Goal: Task Accomplishment & Management: Complete application form

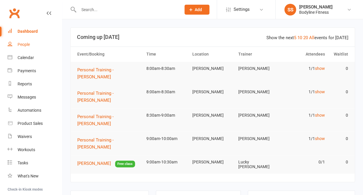
click at [21, 43] on div "People" at bounding box center [24, 44] width 12 height 5
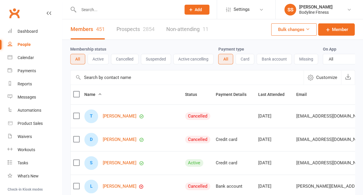
click at [103, 5] on div at bounding box center [123, 9] width 107 height 19
click at [132, 31] on link "Prospects 2854" at bounding box center [136, 29] width 38 height 20
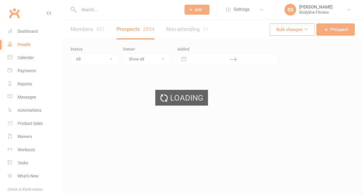
select select "50"
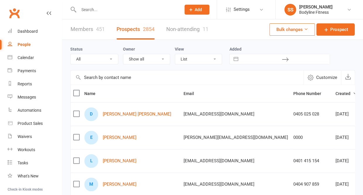
click at [111, 10] on input "text" at bounding box center [127, 10] width 100 height 8
click at [104, 8] on input "text" at bounding box center [127, 10] width 100 height 8
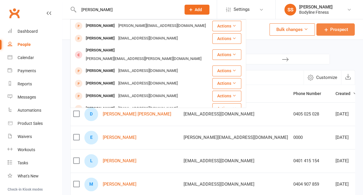
type input "[PERSON_NAME]"
click at [331, 30] on span "Prospect" at bounding box center [339, 29] width 18 height 7
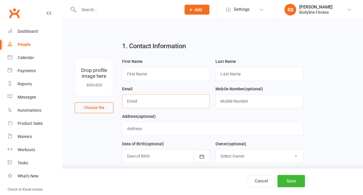
paste input "[EMAIL_ADDRESS][DOMAIN_NAME]"
type input "[EMAIL_ADDRESS][DOMAIN_NAME]"
type input "[PERSON_NAME]"
click at [229, 99] on input "text" at bounding box center [260, 101] width 88 height 13
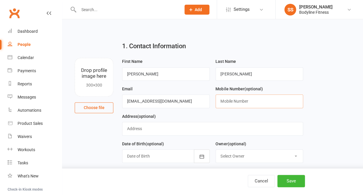
paste input "[PHONE_NUMBER]"
click at [226, 103] on input "[PHONE_NUMBER]" at bounding box center [260, 101] width 88 height 13
click at [230, 105] on input "0426956411" at bounding box center [260, 101] width 88 height 13
click at [237, 103] on input "0426 956411" at bounding box center [260, 101] width 88 height 13
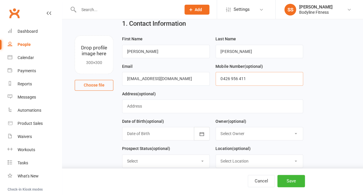
scroll to position [27, 0]
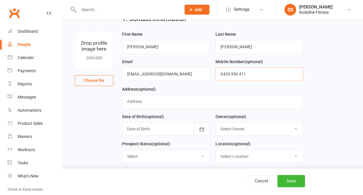
type input "0426 956 411"
select select "New Lead"
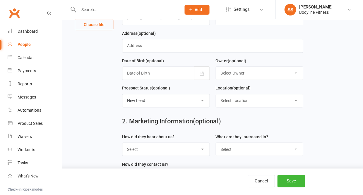
scroll to position [102, 0]
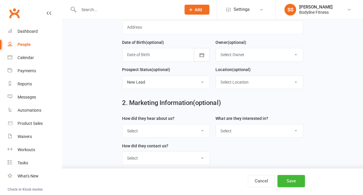
select select "Facebook"
select select "Personal Training"
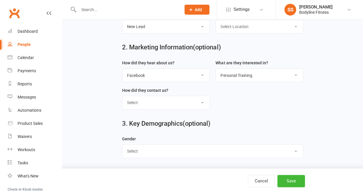
scroll to position [160, 0]
select select "[DEMOGRAPHIC_DATA]"
click at [292, 179] on button "Save" at bounding box center [291, 181] width 28 height 12
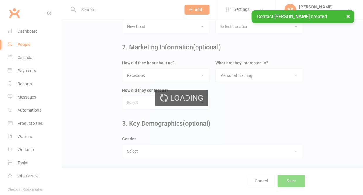
scroll to position [0, 0]
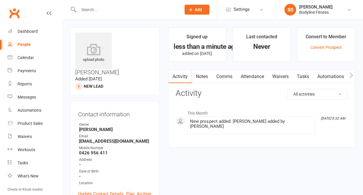
click at [86, 8] on input "text" at bounding box center [127, 10] width 100 height 8
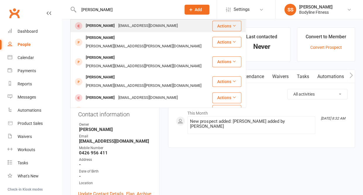
type input "raise"
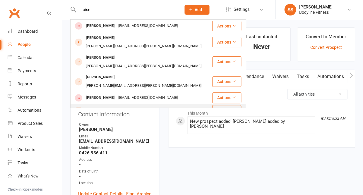
drag, startPoint x: 86, startPoint y: 21, endPoint x: 103, endPoint y: 88, distance: 69.5
click at [103, 106] on div "[PERSON_NAME] Novaes" at bounding box center [107, 110] width 46 height 8
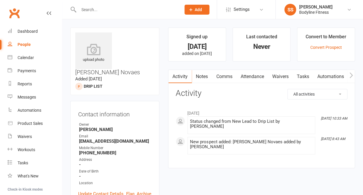
scroll to position [4, 0]
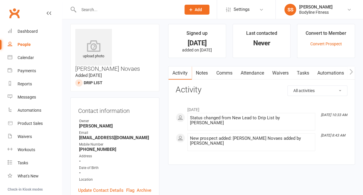
click at [197, 77] on link "Notes" at bounding box center [202, 72] width 20 height 13
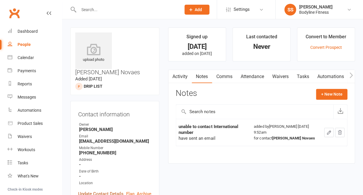
click at [92, 191] on link "Update Contact Details" at bounding box center [100, 194] width 45 height 7
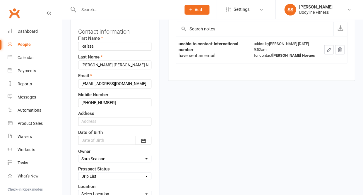
scroll to position [88, 0]
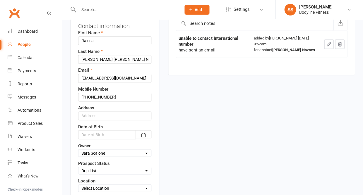
select select "New Lead"
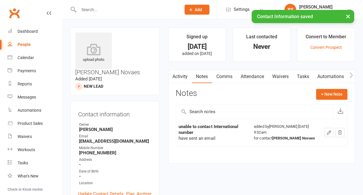
scroll to position [0, 0]
click at [30, 46] on div "People" at bounding box center [24, 44] width 13 height 5
select select "50"
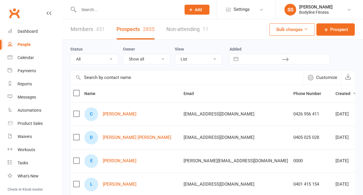
select select "New Lead"
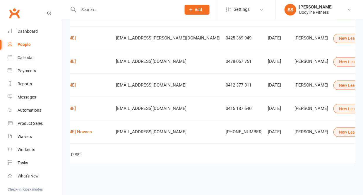
scroll to position [0, 60]
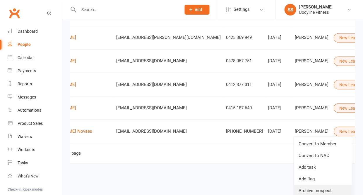
click at [320, 187] on link "Archive prospect" at bounding box center [323, 191] width 58 height 12
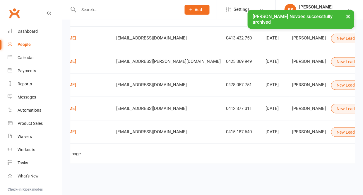
scroll to position [0, 49]
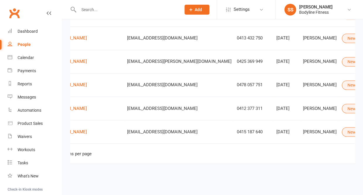
click at [27, 44] on div "People" at bounding box center [24, 44] width 13 height 5
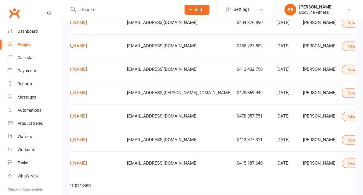
click at [95, 8] on input "text" at bounding box center [127, 10] width 100 height 8
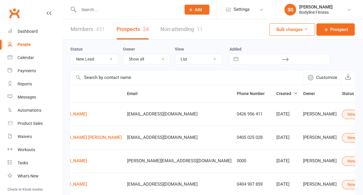
scroll to position [0, 0]
select select
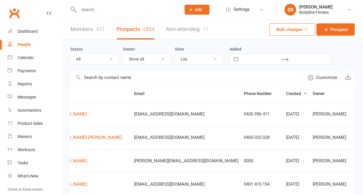
click at [103, 11] on input "text" at bounding box center [127, 10] width 100 height 8
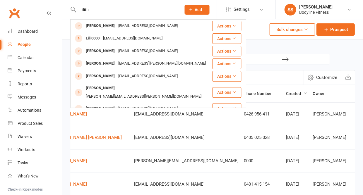
type input "Lilith"
drag, startPoint x: 103, startPoint y: 11, endPoint x: 333, endPoint y: 34, distance: 231.3
click at [333, 33] on span "Prospect" at bounding box center [339, 29] width 18 height 7
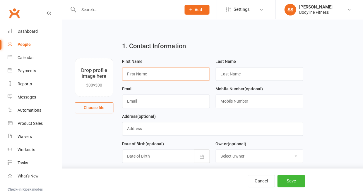
paste input "[PERSON_NAME]"
drag, startPoint x: 137, startPoint y: 76, endPoint x: 159, endPoint y: 76, distance: 22.5
click at [159, 76] on input "[PERSON_NAME]" at bounding box center [166, 73] width 88 height 13
type input "Lilith"
paste input "[PERSON_NAME]"
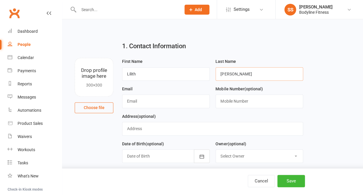
type input "[PERSON_NAME]"
paste input "[EMAIL_ADDRESS][DOMAIN_NAME]"
type input "[EMAIL_ADDRESS][DOMAIN_NAME]"
click at [231, 98] on input "text" at bounding box center [260, 101] width 88 height 13
paste input "0404 596 692"
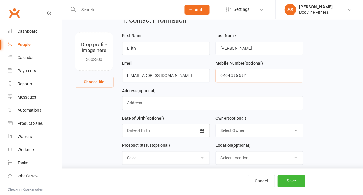
scroll to position [29, 0]
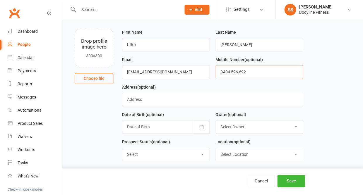
type input "0404 596 692"
select select "New Lead"
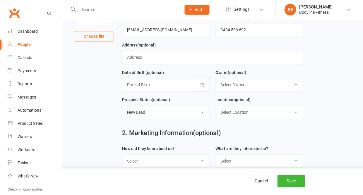
scroll to position [82, 0]
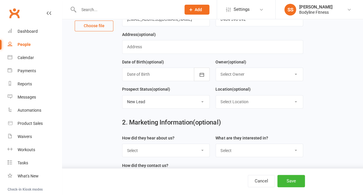
select select "Facebook"
select select "Personal Training"
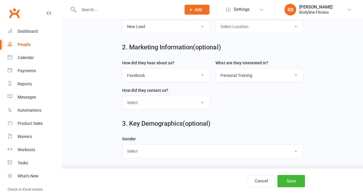
scroll to position [160, 0]
select select "[DEMOGRAPHIC_DATA]"
click at [285, 179] on button "Save" at bounding box center [291, 181] width 28 height 12
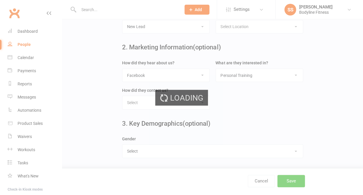
scroll to position [0, 0]
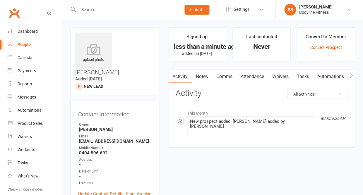
click at [110, 8] on input "text" at bounding box center [127, 10] width 100 height 8
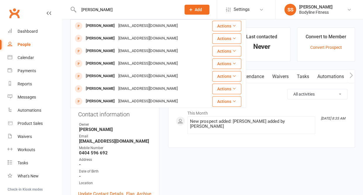
type input "[PERSON_NAME]"
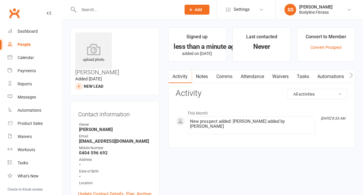
click at [25, 42] on div "People" at bounding box center [24, 44] width 13 height 5
select select "50"
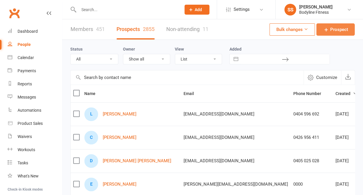
click at [336, 30] on span "Prospect" at bounding box center [339, 29] width 18 height 7
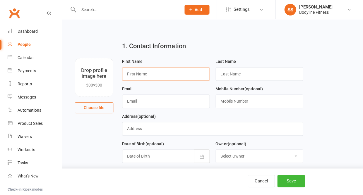
paste input "[PERSON_NAME][EMAIL_ADDRESS][PERSON_NAME][DOMAIN_NAME]"
type input "[PERSON_NAME][EMAIL_ADDRESS][PERSON_NAME][DOMAIN_NAME]"
drag, startPoint x: 175, startPoint y: 74, endPoint x: 119, endPoint y: 74, distance: 55.9
paste input "[PERSON_NAME][EMAIL_ADDRESS][PERSON_NAME][DOMAIN_NAME]"
type input "[PERSON_NAME][EMAIL_ADDRESS][PERSON_NAME][DOMAIN_NAME]"
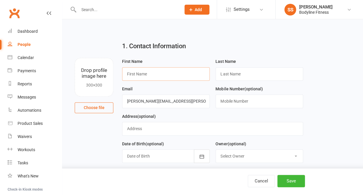
click at [141, 75] on input "text" at bounding box center [166, 73] width 88 height 13
type input "[PERSON_NAME]"
click at [223, 75] on input "[PERSON_NAME]" at bounding box center [260, 73] width 88 height 13
type input "[PERSON_NAME]"
click at [223, 105] on input "text" at bounding box center [260, 101] width 88 height 13
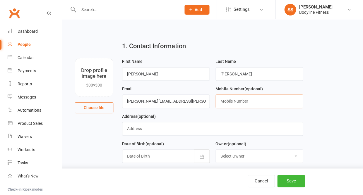
paste input "0487 654 922"
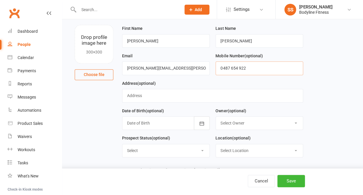
scroll to position [38, 0]
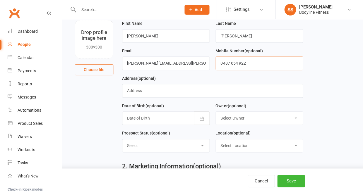
type input "0487 654 922"
select select "New Lead"
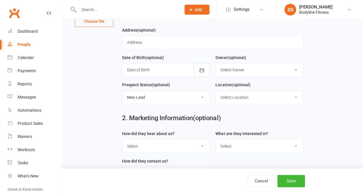
select select "Facebook"
select select "Personal Training"
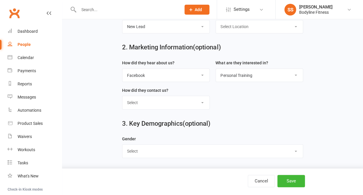
scroll to position [160, 0]
select select "[DEMOGRAPHIC_DATA]"
click at [285, 180] on button "Save" at bounding box center [291, 181] width 28 height 12
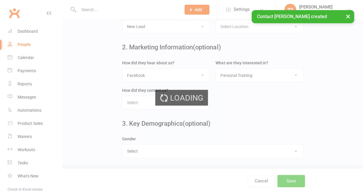
scroll to position [0, 0]
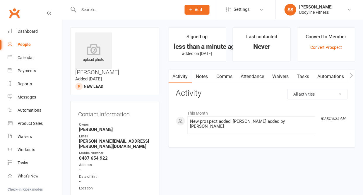
click at [102, 8] on input "text" at bounding box center [127, 10] width 100 height 8
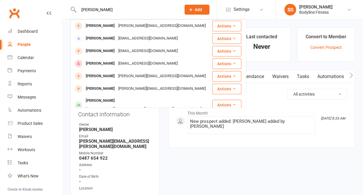
type input "[PERSON_NAME]"
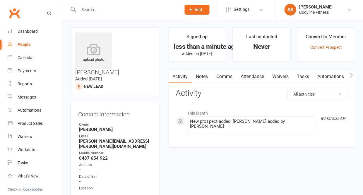
click at [29, 43] on div "People" at bounding box center [24, 44] width 13 height 5
select select "50"
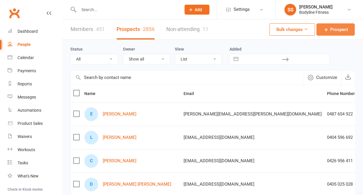
click at [334, 30] on span "Prospect" at bounding box center [339, 29] width 18 height 7
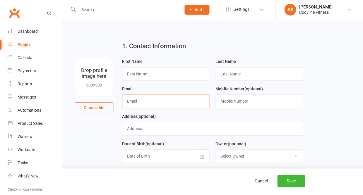
paste input "[PERSON_NAME][EMAIL_ADDRESS][DOMAIN_NAME]"
type input "[PERSON_NAME][EMAIL_ADDRESS][DOMAIN_NAME]"
type input "[PERSON_NAME]"
click at [225, 101] on input "text" at bounding box center [260, 101] width 88 height 13
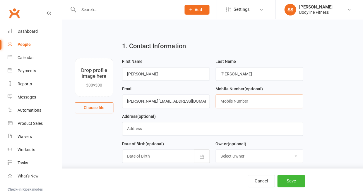
paste input "0448 450 336"
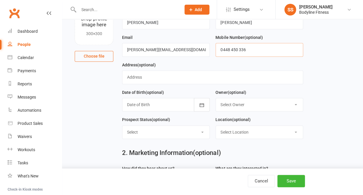
scroll to position [52, 0]
type input "0448 450 336"
select select "New Lead"
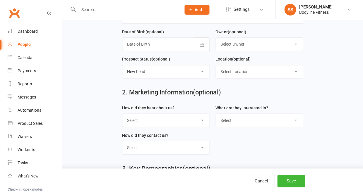
scroll to position [116, 0]
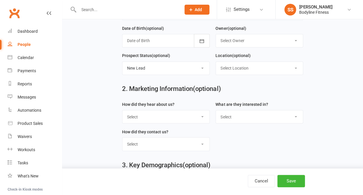
select select "Facebook"
select select "Personal Training"
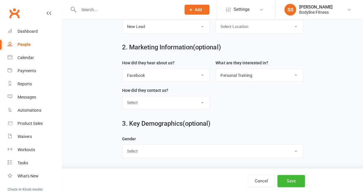
scroll to position [160, 0]
select select "[DEMOGRAPHIC_DATA]"
click at [292, 177] on button "Save" at bounding box center [291, 181] width 28 height 12
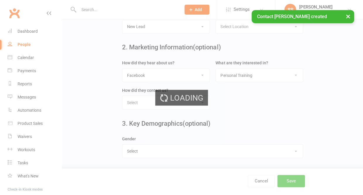
scroll to position [0, 0]
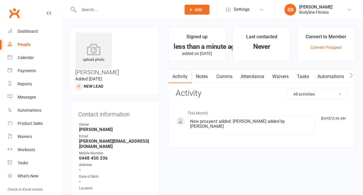
click at [21, 47] on div "People" at bounding box center [24, 44] width 13 height 5
select select "50"
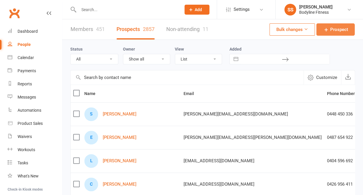
click at [333, 30] on span "Prospect" at bounding box center [339, 29] width 18 height 7
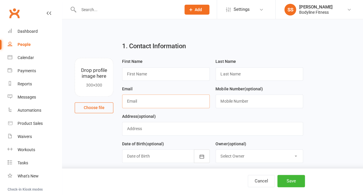
paste input "[PERSON_NAME][EMAIL_ADDRESS][DOMAIN_NAME]"
type input "[PERSON_NAME][EMAIL_ADDRESS][DOMAIN_NAME]"
click at [143, 75] on input "text" at bounding box center [166, 73] width 88 height 13
type input "[PERSON_NAME]"
click at [214, 74] on div "Last Name" at bounding box center [259, 72] width 93 height 28
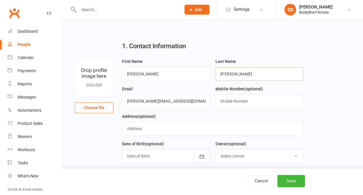
type input "[PERSON_NAME]"
click at [233, 105] on input "text" at bounding box center [260, 101] width 88 height 13
paste input "0416 557 344"
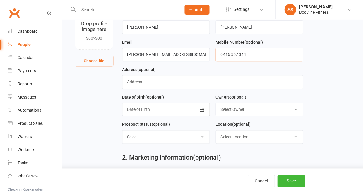
scroll to position [54, 0]
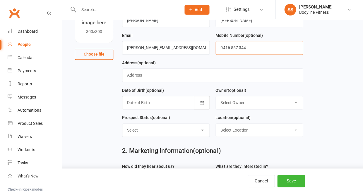
type input "0416 557 344"
select select "New Lead"
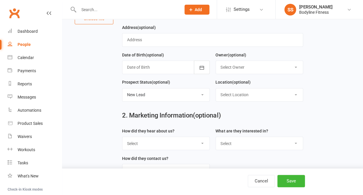
scroll to position [114, 0]
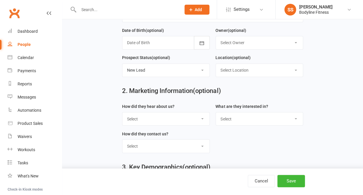
select select "Facebook"
select select "Personal Training"
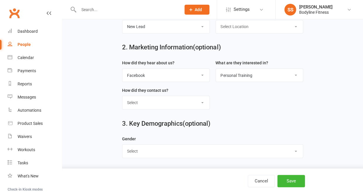
scroll to position [160, 0]
select select "[DEMOGRAPHIC_DATA]"
click at [287, 179] on button "Save" at bounding box center [291, 181] width 28 height 12
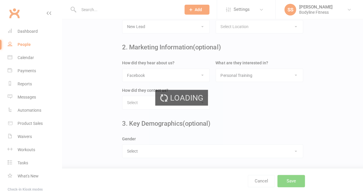
scroll to position [0, 0]
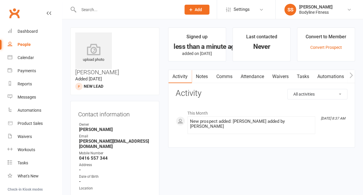
click at [25, 44] on div "People" at bounding box center [24, 44] width 13 height 5
select select "50"
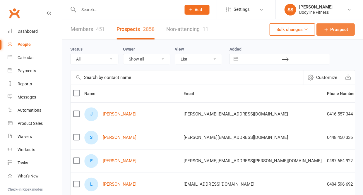
click at [333, 33] on span "Prospect" at bounding box center [339, 29] width 18 height 7
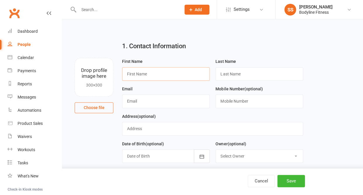
paste input "[PERSON_NAME]"
drag, startPoint x: 150, startPoint y: 75, endPoint x: 179, endPoint y: 76, distance: 29.0
click at [179, 76] on input "[PERSON_NAME]" at bounding box center [166, 73] width 88 height 13
type input "[PERSON_NAME]"
paste input "[PERSON_NAME]"
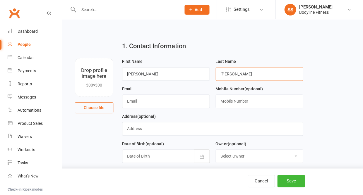
type input "[PERSON_NAME]"
click at [121, 99] on div "Email" at bounding box center [165, 100] width 93 height 28
click at [129, 102] on input "text" at bounding box center [166, 101] width 88 height 13
paste input "[EMAIL_ADDRESS][DOMAIN_NAME]"
type input "[EMAIL_ADDRESS][DOMAIN_NAME]"
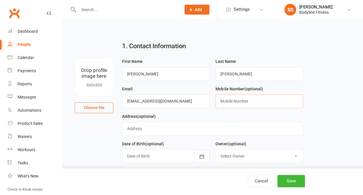
click at [253, 105] on input "text" at bounding box center [260, 101] width 88 height 13
paste input "[PHONE_NUMBER]"
click at [227, 102] on input "[PHONE_NUMBER]" at bounding box center [260, 101] width 88 height 13
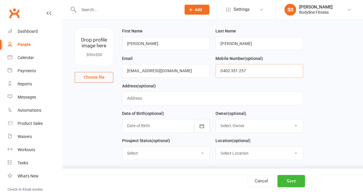
type input "0402 351 257"
select select "New Lead"
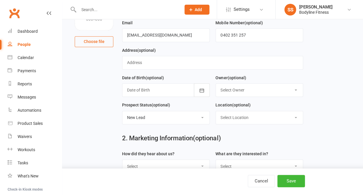
scroll to position [108, 0]
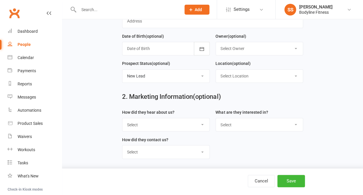
select select "BLF Website"
select select "Personal Training"
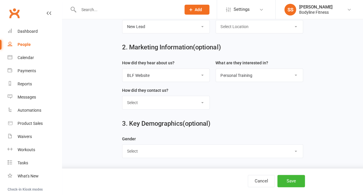
scroll to position [160, 0]
select select "[DEMOGRAPHIC_DATA]"
click at [295, 181] on button "Save" at bounding box center [291, 181] width 28 height 12
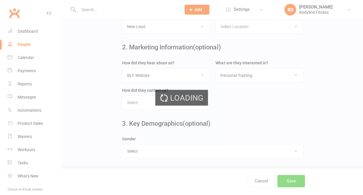
scroll to position [0, 0]
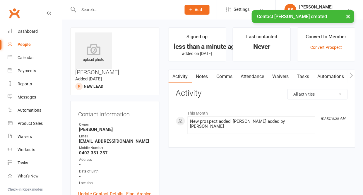
click at [205, 77] on link "Notes" at bounding box center [202, 76] width 20 height 13
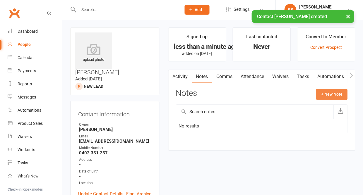
click at [332, 95] on button "+ New Note" at bounding box center [331, 94] width 31 height 11
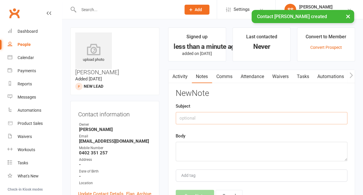
click at [224, 123] on input "text" at bounding box center [262, 118] width 172 height 12
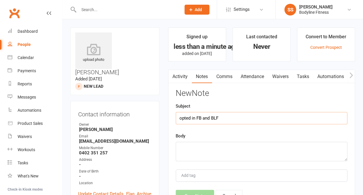
type input "opted in FB and BLF"
click at [197, 153] on textarea at bounding box center [262, 151] width 172 height 19
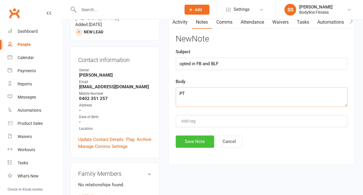
type textarea "PT"
click at [183, 142] on button "Save Note" at bounding box center [195, 142] width 38 height 12
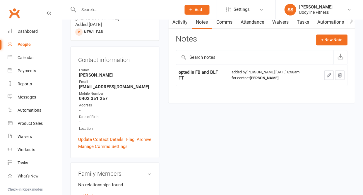
click at [97, 8] on input "text" at bounding box center [127, 10] width 100 height 8
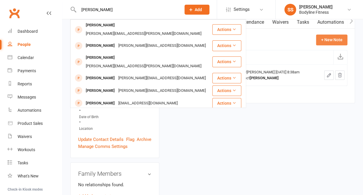
type input "[PERSON_NAME]"
click at [336, 37] on button "+ New Note" at bounding box center [331, 40] width 31 height 11
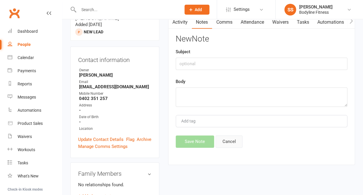
click at [228, 144] on button "Cancel" at bounding box center [229, 142] width 27 height 12
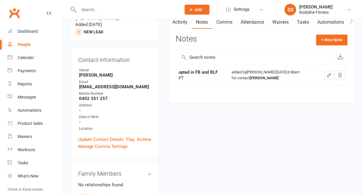
click at [27, 43] on div "People" at bounding box center [24, 44] width 13 height 5
select select "50"
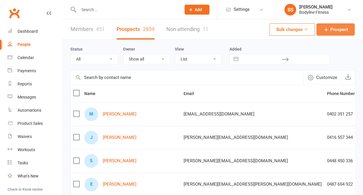
click at [334, 29] on span "Prospect" at bounding box center [339, 29] width 18 height 7
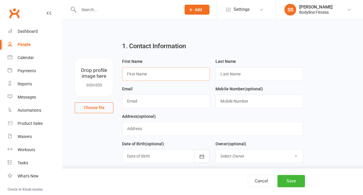
paste input "[PERSON_NAME] [PERSON_NAME]"
drag, startPoint x: 141, startPoint y: 76, endPoint x: 194, endPoint y: 76, distance: 52.7
click at [194, 76] on input "[PERSON_NAME] [PERSON_NAME]" at bounding box center [166, 73] width 88 height 13
type input "[PERSON_NAME]"
paste input "[PERSON_NAME]"
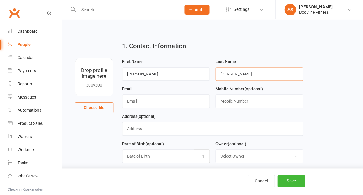
type input "[PERSON_NAME]"
paste input "[EMAIL_ADDRESS][DOMAIN_NAME]"
type input "[EMAIL_ADDRESS][DOMAIN_NAME]"
click at [251, 100] on input "text" at bounding box center [260, 101] width 88 height 13
paste input "0404 050 414"
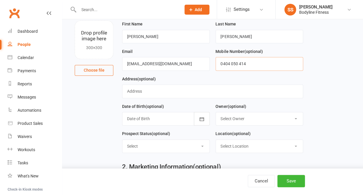
scroll to position [44, 0]
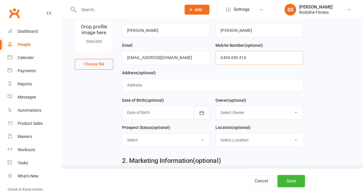
type input "0404 050 414"
select select "New Lead"
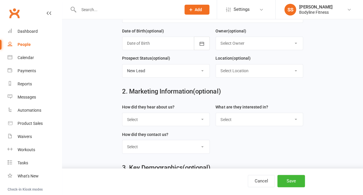
scroll to position [120, 0]
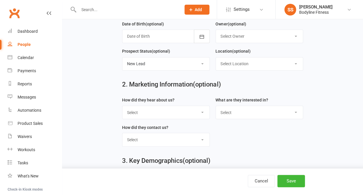
select select "Facebook"
select select "Personal Training"
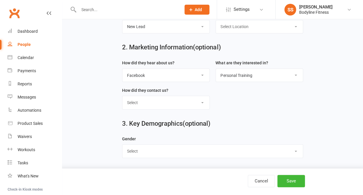
scroll to position [160, 0]
select select "[DEMOGRAPHIC_DATA]"
click at [290, 177] on button "Save" at bounding box center [291, 181] width 28 height 12
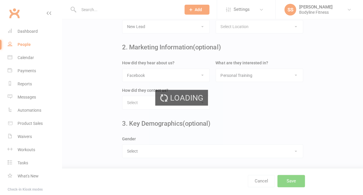
scroll to position [0, 0]
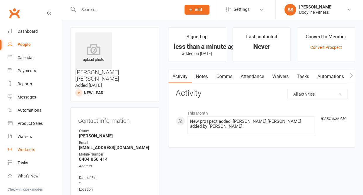
click at [28, 148] on div "Workouts" at bounding box center [27, 150] width 18 height 5
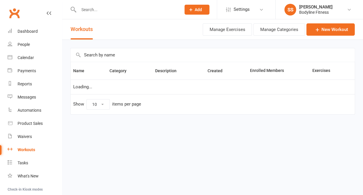
click at [123, 62] on input "text" at bounding box center [213, 54] width 284 height 13
type input "b"
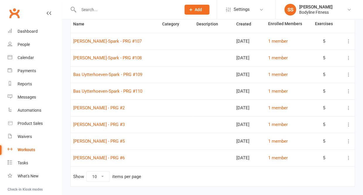
scroll to position [47, 0]
type input "ven"
click at [347, 109] on icon at bounding box center [349, 108] width 6 height 6
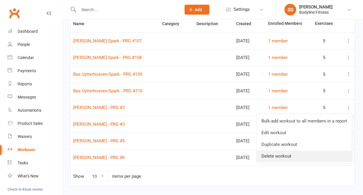
click at [292, 151] on link "Delete workout" at bounding box center [304, 157] width 95 height 12
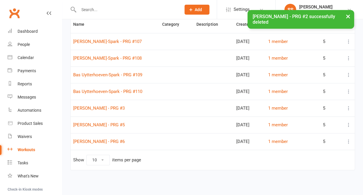
click at [129, 140] on td "[PERSON_NAME] - PRG #6" at bounding box center [115, 141] width 89 height 17
copy link "[PERSON_NAME] - PRG #6"
click at [346, 16] on button "×" at bounding box center [348, 16] width 11 height 13
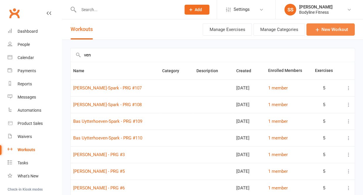
scroll to position [0, 0]
click at [319, 30] on icon at bounding box center [317, 30] width 6 height 6
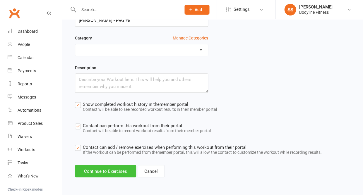
scroll to position [61, 0]
type input "[PERSON_NAME] - PRG #8"
click at [98, 166] on button "Continue to Exercises" at bounding box center [105, 171] width 61 height 12
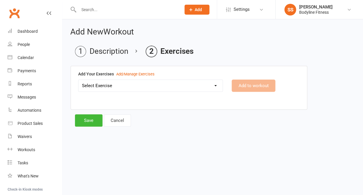
scroll to position [0, 0]
select select "2130"
click at [254, 87] on button "Add to workout" at bounding box center [254, 86] width 44 height 12
select select
select select "Kilograms"
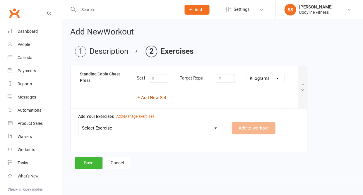
click at [160, 100] on button "Add New Set" at bounding box center [152, 97] width 30 height 7
select select "Kilograms"
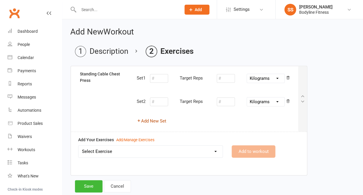
click at [154, 120] on button "Add New Set" at bounding box center [152, 121] width 30 height 7
select select "Kilograms"
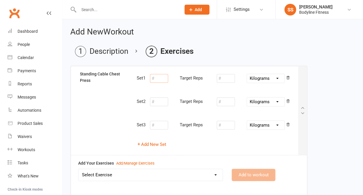
click at [162, 78] on input "number" at bounding box center [159, 78] width 18 height 9
type input "10"
click at [227, 81] on input "number" at bounding box center [226, 78] width 18 height 9
type input "20"
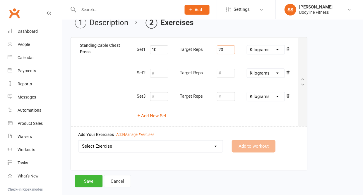
scroll to position [38, 0]
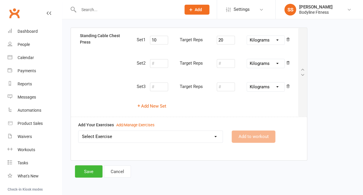
click at [181, 134] on select "Select Exercise 100's 120 Degree Knee Flexed Glute Bridges 1/2 Cuban Press 1/2 …" at bounding box center [150, 137] width 144 height 12
select select "6499"
click at [249, 131] on button "Add to workout" at bounding box center [254, 137] width 44 height 12
select select
select select "Kilograms"
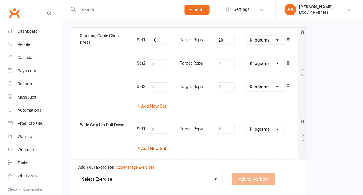
click at [154, 148] on button "Add New Set" at bounding box center [152, 148] width 30 height 7
select select "Kilograms"
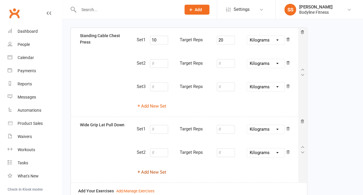
click at [153, 170] on button "Add New Set" at bounding box center [152, 172] width 30 height 7
select select "Kilograms"
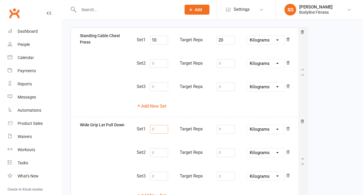
click at [160, 126] on input "number" at bounding box center [159, 129] width 18 height 9
type input "10"
click at [224, 129] on input "number" at bounding box center [226, 129] width 18 height 9
type input "36"
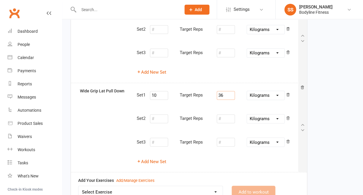
scroll to position [126, 0]
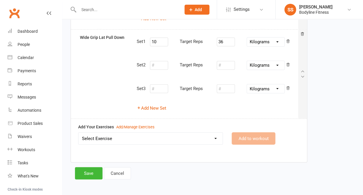
click at [191, 136] on select "Select Exercise 100's 120 Degree Knee Flexed Glute Bridges 1/2 Cuban Press 1/2 …" at bounding box center [150, 139] width 144 height 12
select select "2239"
click at [245, 132] on button "Add to workout" at bounding box center [254, 138] width 44 height 12
select select
select select "Kilograms"
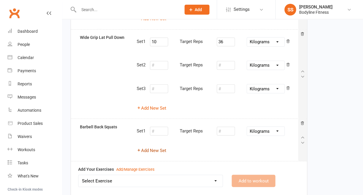
click at [155, 149] on button "Add New Set" at bounding box center [152, 150] width 30 height 7
select select "Kilograms"
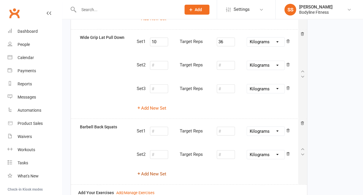
click at [151, 170] on button "Add New Set" at bounding box center [152, 173] width 30 height 7
select select "Kilograms"
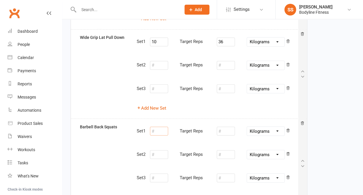
click at [158, 129] on input "number" at bounding box center [159, 131] width 18 height 9
type input "10"
click at [226, 128] on input "number" at bounding box center [226, 131] width 18 height 9
type input "42.5"
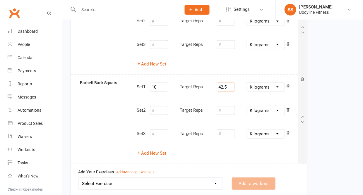
scroll to position [188, 0]
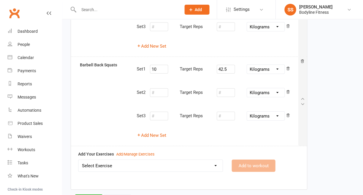
click at [172, 160] on select "Select Exercise 100's 120 Degree Knee Flexed Glute Bridges 1/2 Cuban Press 1/2 …" at bounding box center [150, 166] width 144 height 12
click at [119, 151] on div "Add/Manage Exercises" at bounding box center [135, 154] width 38 height 6
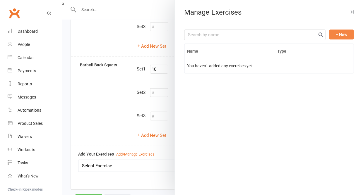
click at [343, 33] on button "+ New" at bounding box center [341, 35] width 25 height 10
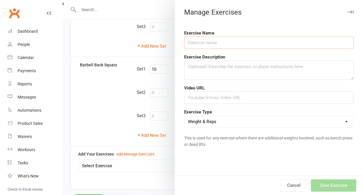
click at [304, 43] on input "text" at bounding box center [269, 43] width 170 height 12
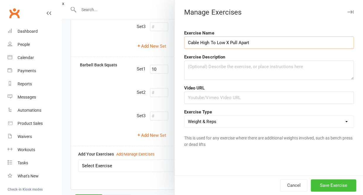
type input "Cable High To Low X Pull Apart"
click at [319, 182] on button "Save Exercise" at bounding box center [333, 185] width 45 height 12
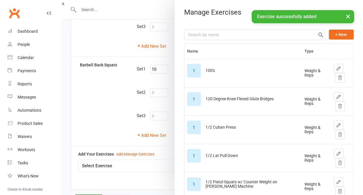
click at [345, 16] on button "×" at bounding box center [348, 16] width 11 height 13
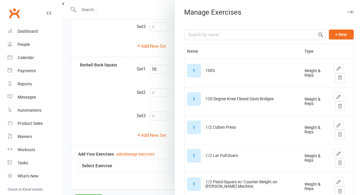
click at [349, 9] on button "button" at bounding box center [350, 11] width 7 height 7
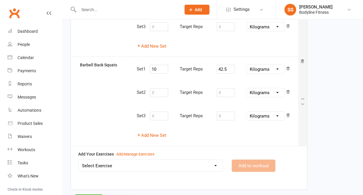
click at [159, 160] on div "Select Exercise 100's 120 Degree Knee Flexed Glute Bridges 1/2 Cuban Press 1/2 …" at bounding box center [150, 166] width 145 height 12
select select "12801"
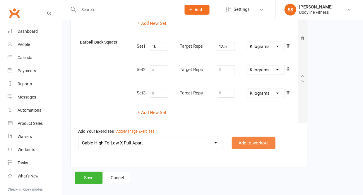
click at [243, 137] on button "Add to workout" at bounding box center [254, 143] width 44 height 12
select select
select select "Kilograms"
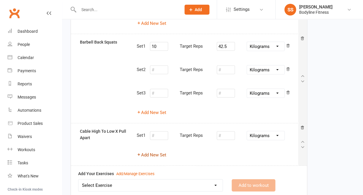
click at [154, 152] on button "Add New Set" at bounding box center [152, 155] width 30 height 7
select select "Kilograms"
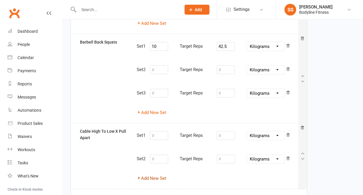
click at [153, 175] on button "Add New Set" at bounding box center [152, 178] width 30 height 7
select select "Kilograms"
click at [156, 134] on input "number" at bounding box center [159, 135] width 18 height 9
type input "10"
click at [229, 131] on input "number" at bounding box center [226, 135] width 18 height 9
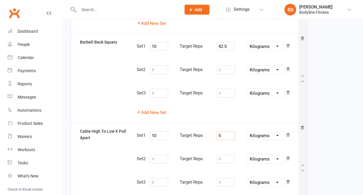
type input "5"
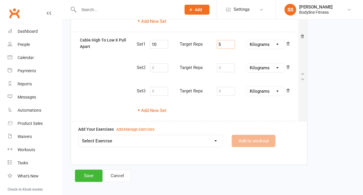
scroll to position [302, 0]
click at [184, 140] on select "Select Exercise 100's 120 Degree Knee Flexed Glute Bridges 1/2 Cuban Press 1/2 …" at bounding box center [150, 142] width 144 height 12
select select "5588"
click at [240, 135] on button "Add to workout" at bounding box center [254, 141] width 44 height 12
select select "Kilograms"
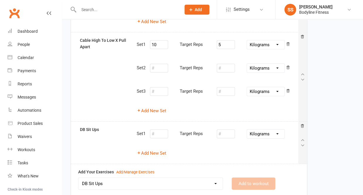
select select
click at [162, 150] on button "Add New Set" at bounding box center [152, 153] width 30 height 7
select select "Kilograms"
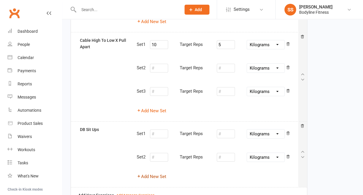
click at [155, 173] on button "Add New Set" at bounding box center [152, 176] width 30 height 7
select select "Kilograms"
click at [158, 130] on input "number" at bounding box center [159, 134] width 18 height 9
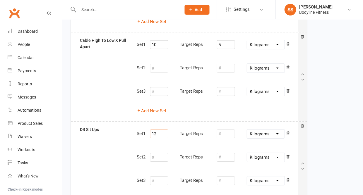
type input "12"
click at [226, 130] on input "number" at bounding box center [226, 134] width 18 height 9
type input "7"
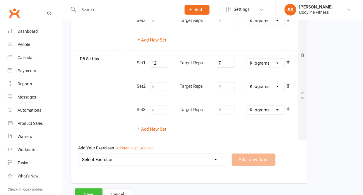
click at [88, 189] on button "Save" at bounding box center [89, 195] width 28 height 12
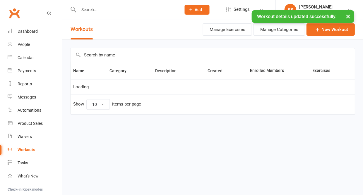
click at [97, 9] on input "text" at bounding box center [127, 10] width 100 height 8
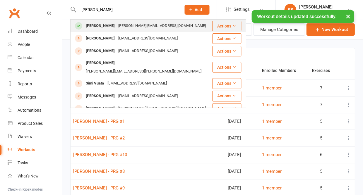
type input "[PERSON_NAME]"
click at [94, 28] on div "[PERSON_NAME]" at bounding box center [100, 26] width 33 height 8
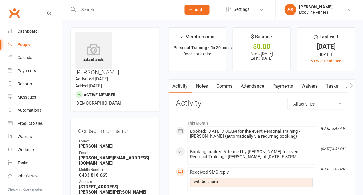
click at [350, 84] on icon "button" at bounding box center [350, 85] width 3 height 6
click at [338, 87] on link "Workouts" at bounding box center [347, 86] width 28 height 13
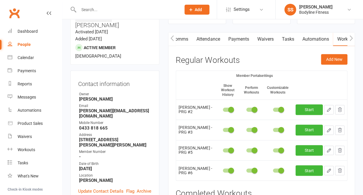
scroll to position [59, 0]
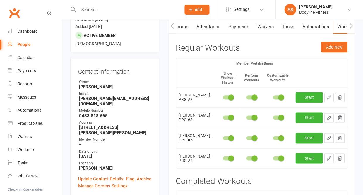
click at [338, 99] on button "button" at bounding box center [339, 97] width 9 height 9
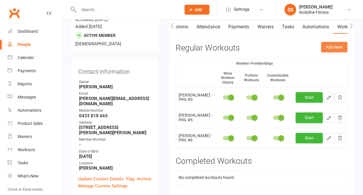
click at [333, 47] on button "Add New" at bounding box center [334, 47] width 26 height 11
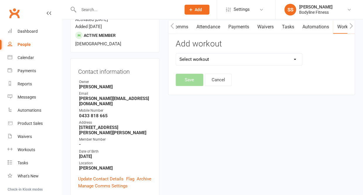
select select "6680"
click at [184, 84] on button "Save" at bounding box center [190, 80] width 28 height 12
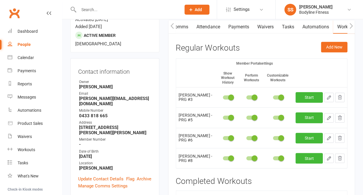
scroll to position [67, 0]
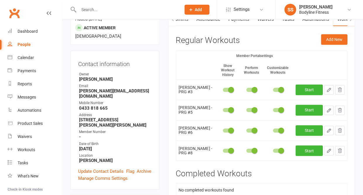
click at [329, 153] on icon "button" at bounding box center [328, 150] width 5 height 5
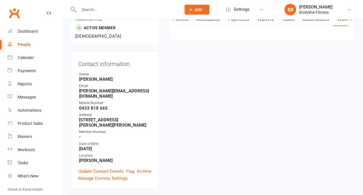
select select "Kilograms"
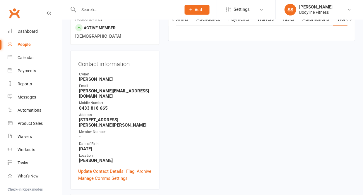
select select "Kilograms"
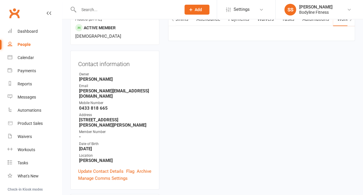
select select "Kilograms"
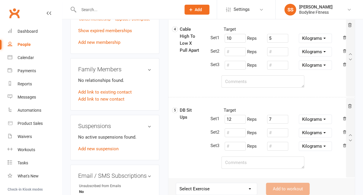
scroll to position [338, 0]
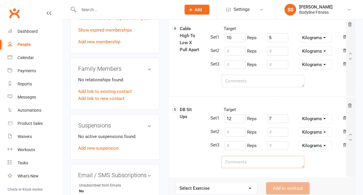
click at [229, 163] on textarea at bounding box center [262, 162] width 83 height 12
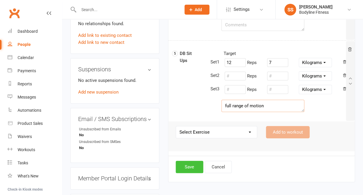
scroll to position [399, 0]
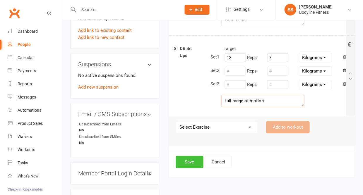
type textarea "full range of motion"
click at [191, 161] on button "Save" at bounding box center [190, 162] width 28 height 12
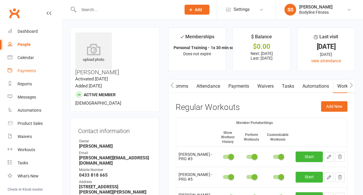
scroll to position [0, 0]
click at [28, 59] on div "Calendar" at bounding box center [26, 57] width 16 height 5
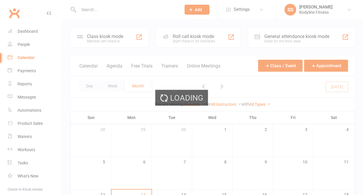
scroll to position [0, 0]
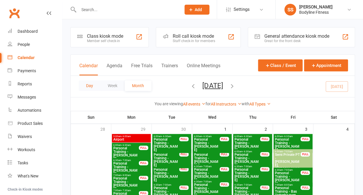
click at [93, 84] on button "Day" at bounding box center [90, 86] width 22 height 11
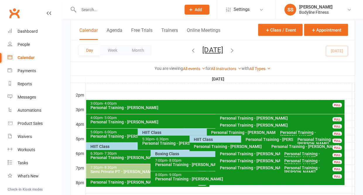
scroll to position [232, 0]
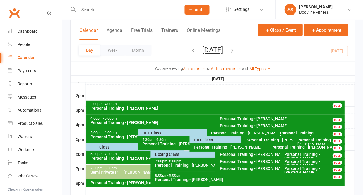
click at [144, 134] on div "HIIT Class" at bounding box center [205, 133] width 127 height 4
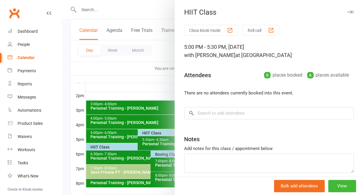
click at [349, 11] on icon "button" at bounding box center [350, 12] width 6 height 4
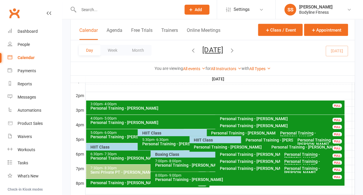
click at [197, 142] on div "HIIT Class" at bounding box center [240, 140] width 92 height 4
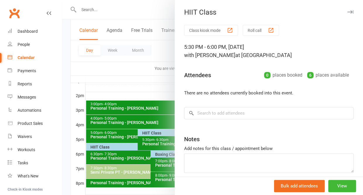
click at [349, 11] on icon "button" at bounding box center [350, 12] width 6 height 4
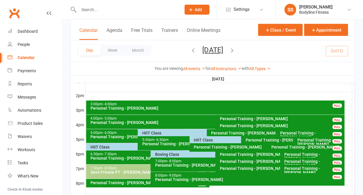
click at [118, 148] on div "HIIT Class" at bounding box center [136, 147] width 92 height 4
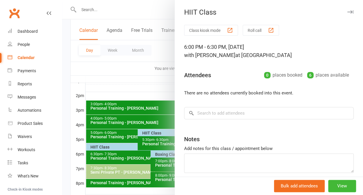
click at [353, 11] on icon "button" at bounding box center [350, 12] width 6 height 4
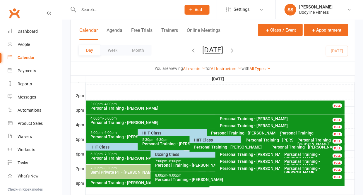
click at [172, 156] on div "Boxing Class" at bounding box center [214, 155] width 118 height 4
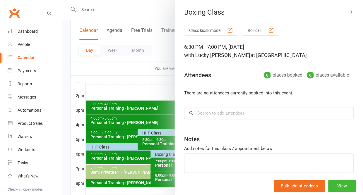
click at [351, 11] on icon "button" at bounding box center [350, 12] width 6 height 4
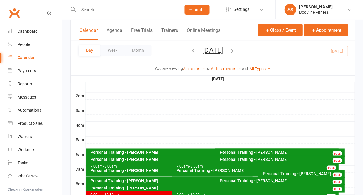
scroll to position [54, 0]
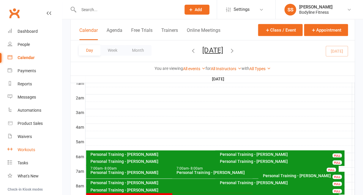
click at [32, 149] on div "Workouts" at bounding box center [27, 150] width 18 height 5
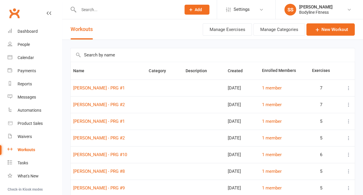
click at [100, 58] on input "text" at bounding box center [213, 54] width 284 height 13
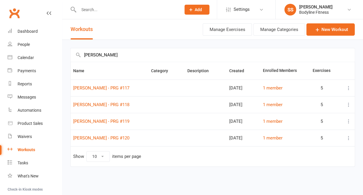
type input "[PERSON_NAME]"
click at [348, 88] on icon at bounding box center [349, 88] width 6 height 6
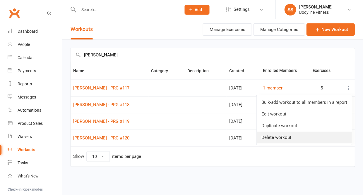
click at [312, 135] on link "Delete workout" at bounding box center [304, 138] width 95 height 12
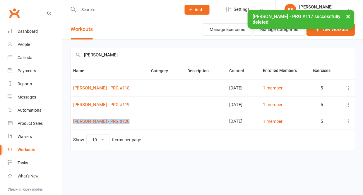
drag, startPoint x: 126, startPoint y: 125, endPoint x: 126, endPoint y: 118, distance: 7.3
click at [126, 118] on td "[PERSON_NAME] - PRG #120" at bounding box center [110, 121] width 78 height 17
copy link "[PERSON_NAME] - PRG #120"
click at [327, 31] on link "New Workout" at bounding box center [330, 29] width 48 height 12
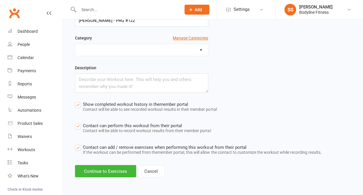
scroll to position [61, 0]
type input "[PERSON_NAME] - PRG #122"
click at [123, 167] on button "Continue to Exercises" at bounding box center [105, 171] width 61 height 12
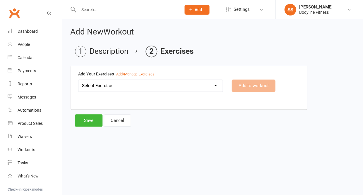
click at [133, 85] on select "Select Exercise 100's 120 Degree Knee Flexed Glute Bridges 1/2 Cuban Press 1/2 …" at bounding box center [150, 86] width 144 height 12
select select "3334"
click at [249, 84] on button "Add to workout" at bounding box center [254, 86] width 44 height 12
select select
select select "Kilograms"
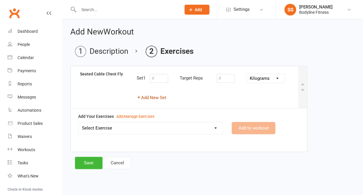
click at [159, 100] on button "Add New Set" at bounding box center [152, 97] width 30 height 7
select select "Kilograms"
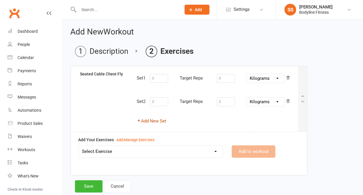
click at [154, 120] on button "Add New Set" at bounding box center [152, 121] width 30 height 7
select select "Kilograms"
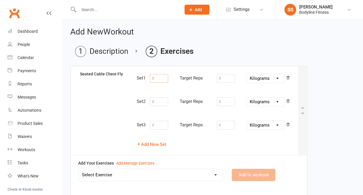
click at [158, 78] on input "number" at bounding box center [159, 78] width 18 height 9
type input "10"
click at [222, 80] on input "number" at bounding box center [226, 78] width 18 height 9
type input "20"
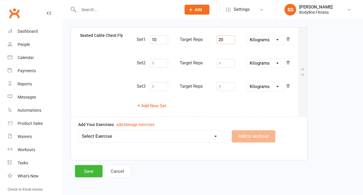
scroll to position [38, 0]
click at [170, 137] on select "Select Exercise 100's 120 Degree Knee Flexed Glute Bridges 1/2 Cuban Press 1/2 …" at bounding box center [150, 137] width 144 height 12
select select "6685"
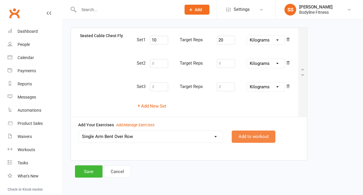
click at [257, 133] on button "Add to workout" at bounding box center [254, 137] width 44 height 12
select select
select select "Kilograms"
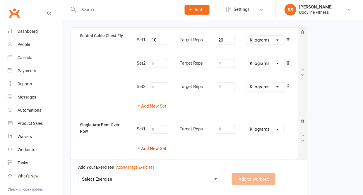
click at [162, 145] on button "Add New Set" at bounding box center [152, 148] width 30 height 7
select select "Kilograms"
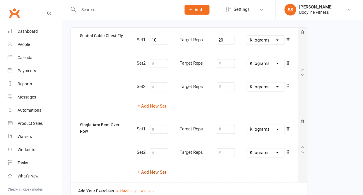
click at [160, 169] on button "Add New Set" at bounding box center [152, 172] width 30 height 7
select select "Kilograms"
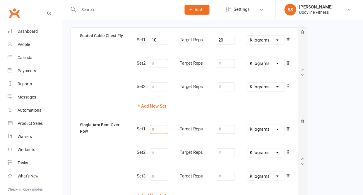
click at [161, 128] on input "number" at bounding box center [159, 129] width 18 height 9
type input "10"
click at [226, 128] on input "number" at bounding box center [226, 129] width 18 height 9
type input "20"
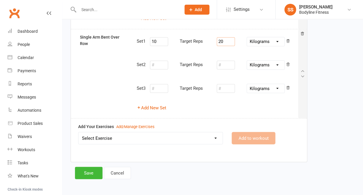
scroll to position [126, 0]
click at [191, 138] on select "Select Exercise 100's 120 Degree Knee Flexed Glute Bridges 1/2 Cuban Press 1/2 …" at bounding box center [150, 139] width 144 height 12
select select "3495"
click at [256, 133] on button "Add to workout" at bounding box center [254, 138] width 44 height 12
select select
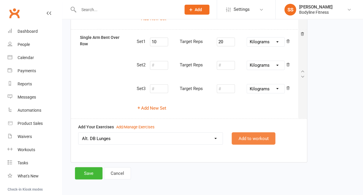
select select "Kilograms"
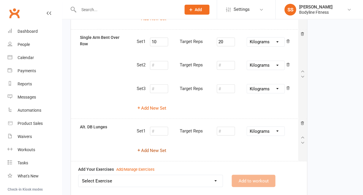
click at [159, 148] on button "Add New Set" at bounding box center [152, 150] width 30 height 7
select select "Kilograms"
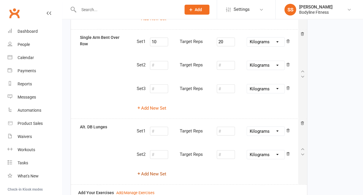
click at [154, 170] on button "Add New Set" at bounding box center [152, 173] width 30 height 7
select select "Kilograms"
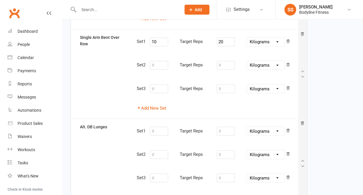
scroll to position [129, 0]
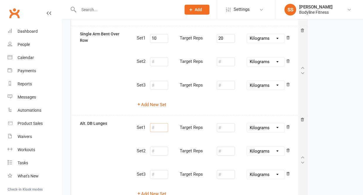
click at [160, 127] on input "number" at bounding box center [159, 127] width 18 height 9
type input "10"
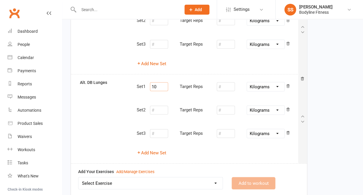
scroll to position [178, 0]
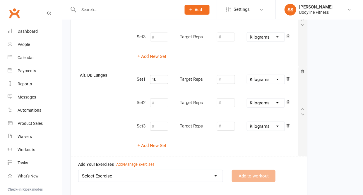
click at [119, 172] on select "Select Exercise 100's 120 Degree Knee Flexed Glute Bridges 1/2 Cuban Press 1/2 …" at bounding box center [150, 176] width 144 height 12
select select "7289"
click at [240, 172] on button "Add to workout" at bounding box center [254, 176] width 44 height 12
select select
select select "Kilograms"
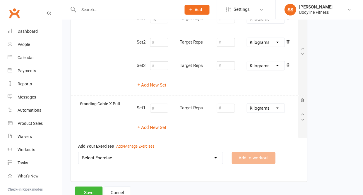
scroll to position [248, 0]
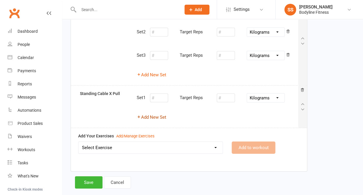
click at [160, 114] on button "Add New Set" at bounding box center [152, 117] width 30 height 7
select select "Kilograms"
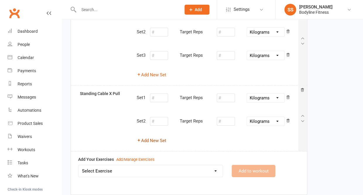
click at [157, 137] on button "Add New Set" at bounding box center [152, 140] width 30 height 7
select select "Kilograms"
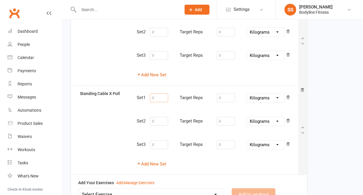
click at [157, 94] on input "number" at bounding box center [159, 98] width 18 height 9
type input "10"
click at [226, 94] on input "number" at bounding box center [226, 98] width 18 height 9
type input "9"
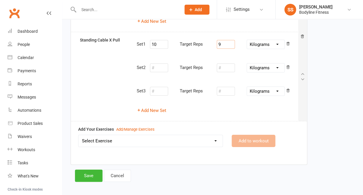
scroll to position [302, 0]
click at [187, 137] on select "Select Exercise 100's 120 Degree Knee Flexed Glute Bridges 1/2 Cuban Press 1/2 …" at bounding box center [150, 142] width 144 height 12
select select "3972"
click at [250, 135] on button "Add to workout" at bounding box center [254, 141] width 44 height 12
select select
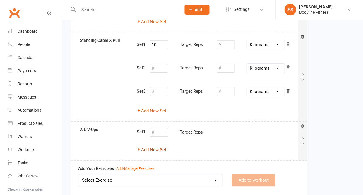
click at [153, 146] on button "Add New Set" at bounding box center [152, 149] width 30 height 7
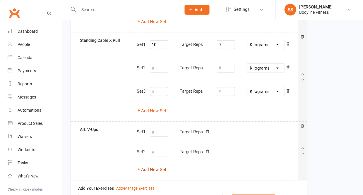
click at [149, 166] on button "Add New Set" at bounding box center [152, 169] width 30 height 7
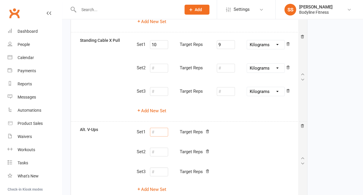
click at [162, 128] on input "number" at bounding box center [159, 132] width 18 height 9
type input "12"
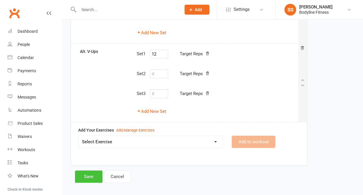
scroll to position [379, 0]
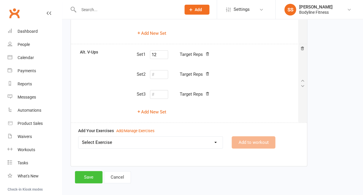
click at [93, 171] on button "Save" at bounding box center [89, 177] width 28 height 12
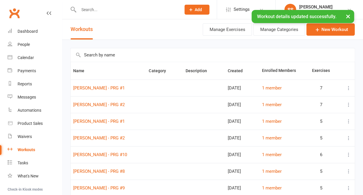
click at [115, 10] on input "text" at bounding box center [127, 10] width 100 height 8
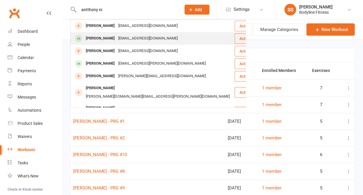
type input "antthony ni"
click at [107, 38] on div "[PERSON_NAME]" at bounding box center [100, 38] width 33 height 8
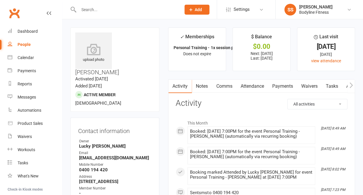
click at [351, 86] on icon "button" at bounding box center [351, 85] width 4 height 6
click at [338, 84] on link "Workouts" at bounding box center [347, 86] width 28 height 13
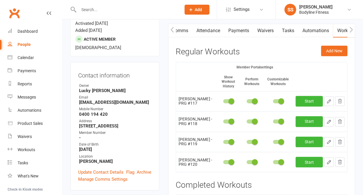
scroll to position [57, 0]
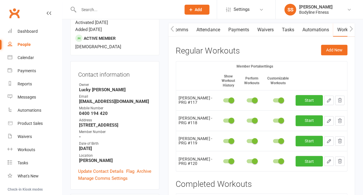
click at [341, 98] on icon "button" at bounding box center [339, 100] width 5 height 5
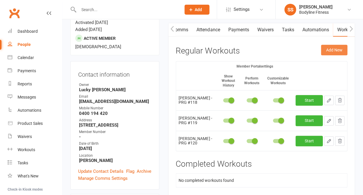
click at [339, 49] on button "Add New" at bounding box center [334, 50] width 26 height 11
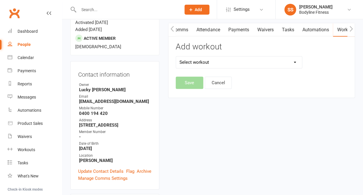
select select "6681"
click at [188, 84] on button "Save" at bounding box center [190, 83] width 28 height 12
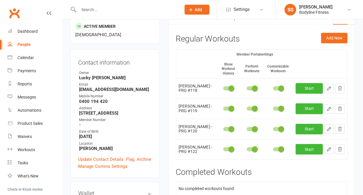
scroll to position [72, 0]
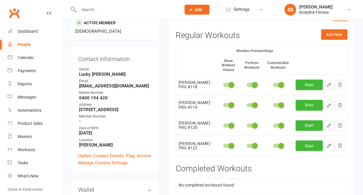
click at [331, 145] on icon "button" at bounding box center [328, 145] width 5 height 5
select select "Kilograms"
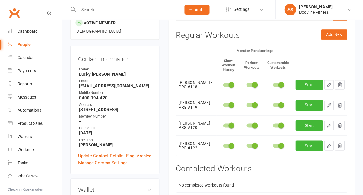
select select "Kilograms"
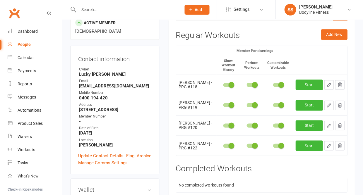
select select "Kilograms"
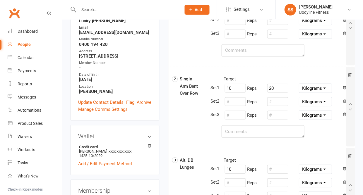
scroll to position [176, 0]
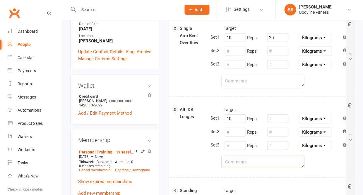
click at [247, 163] on textarea at bounding box center [262, 162] width 83 height 12
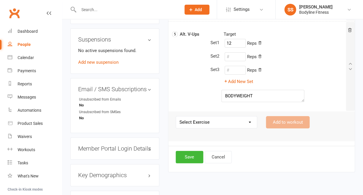
scroll to position [416, 0]
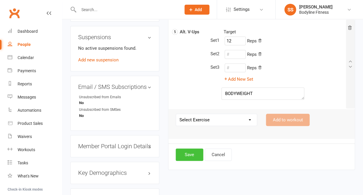
type textarea "bodyweight"
click at [182, 157] on button "Save" at bounding box center [190, 155] width 28 height 12
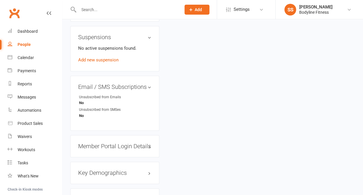
click at [26, 45] on div "People" at bounding box center [24, 44] width 13 height 5
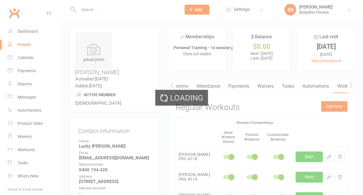
select select "50"
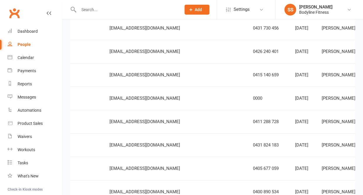
scroll to position [0, 74]
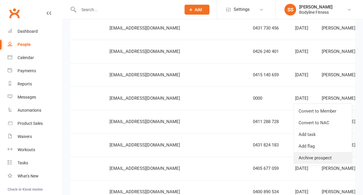
click at [314, 158] on link "Archive prospect" at bounding box center [323, 158] width 58 height 12
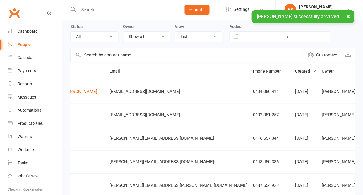
scroll to position [9, 0]
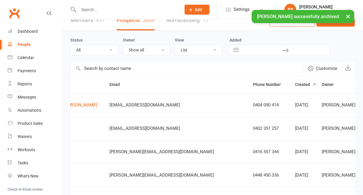
select select "New Lead"
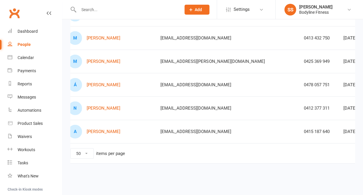
scroll to position [0, 52]
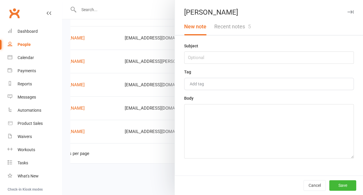
click at [246, 29] on button "Recent notes 5" at bounding box center [232, 26] width 44 height 17
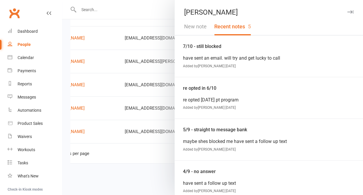
click at [349, 12] on icon "button" at bounding box center [350, 12] width 6 height 4
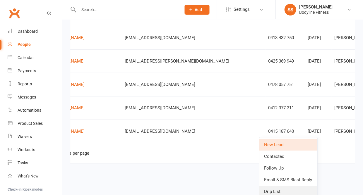
click at [271, 189] on link "Drip List" at bounding box center [288, 192] width 58 height 12
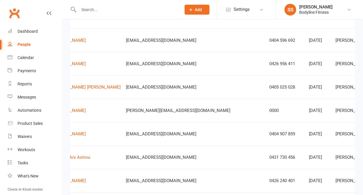
scroll to position [0, 51]
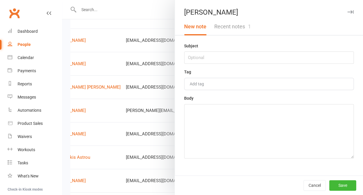
click at [238, 27] on button "Recent notes 1" at bounding box center [232, 26] width 44 height 17
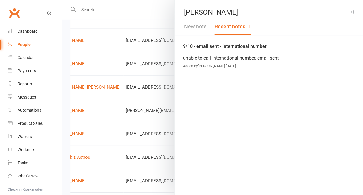
click at [350, 11] on icon "button" at bounding box center [350, 12] width 6 height 4
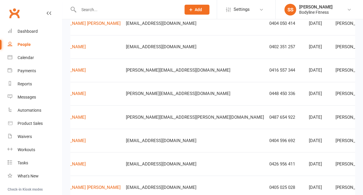
scroll to position [0, 29]
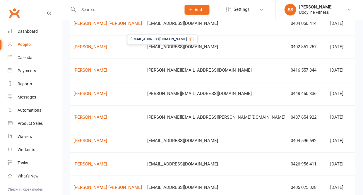
drag, startPoint x: 127, startPoint y: 50, endPoint x: 195, endPoint y: 49, distance: 67.9
click at [195, 49] on td "[EMAIL_ADDRESS][DOMAIN_NAME]" at bounding box center [216, 46] width 143 height 23
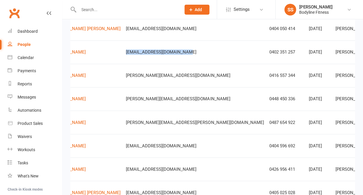
scroll to position [0, 51]
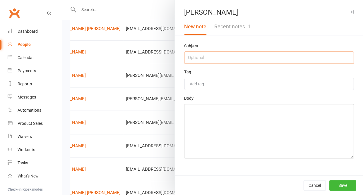
click at [250, 59] on input "text" at bounding box center [269, 58] width 170 height 12
type input "13/10 - no answer"
click at [227, 140] on textarea at bounding box center [269, 131] width 170 height 54
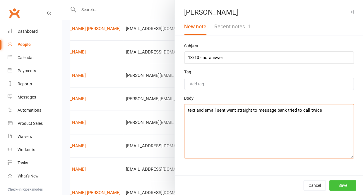
type textarea "text and email sent went straight to message bank tried to call twice"
click at [345, 183] on button "Save" at bounding box center [342, 185] width 27 height 11
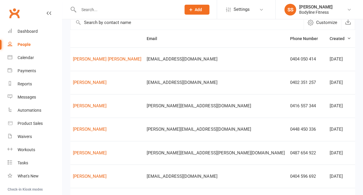
scroll to position [55, 0]
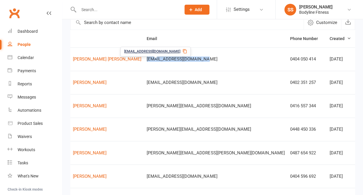
drag, startPoint x: 129, startPoint y: 62, endPoint x: 189, endPoint y: 63, distance: 59.7
click at [189, 63] on td "[EMAIL_ADDRESS][DOMAIN_NAME]" at bounding box center [215, 58] width 143 height 23
copy span "[EMAIL_ADDRESS][DOMAIN_NAME]"
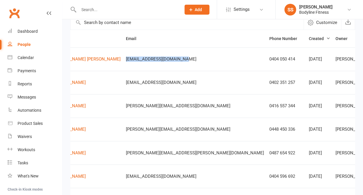
scroll to position [0, 51]
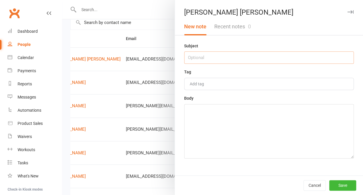
click at [238, 60] on input "text" at bounding box center [269, 58] width 170 height 12
type input "13/10 - no answer"
click at [239, 145] on textarea at bounding box center [269, 131] width 170 height 54
click at [216, 110] on textarea "have left a voicemial, text and email also sent" at bounding box center [269, 131] width 170 height 54
click at [223, 111] on textarea "have left a voicemial, text and email also sent" at bounding box center [269, 131] width 170 height 54
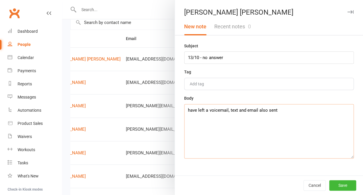
click at [261, 118] on textarea "have left a voicemail, text and email also sent" at bounding box center [269, 131] width 170 height 54
type textarea "have left a voicemail, text and email also sent"
click at [343, 186] on button "Save" at bounding box center [342, 185] width 27 height 11
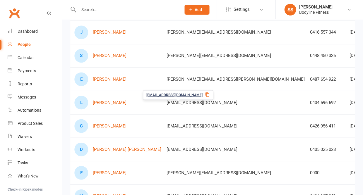
scroll to position [130, 0]
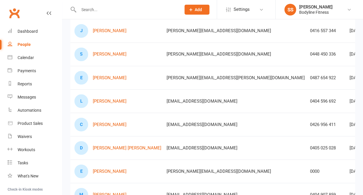
drag, startPoint x: 146, startPoint y: 34, endPoint x: 204, endPoint y: 31, distance: 58.3
click at [204, 31] on tr "J [PERSON_NAME] [EMAIL_ADDRESS][DOMAIN_NAME] 0416 557 344 [DATE] [PERSON_NAME] …" at bounding box center [273, 30] width 425 height 23
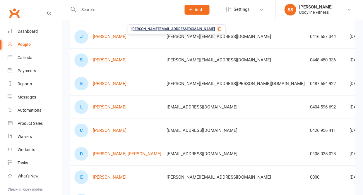
scroll to position [125, 0]
click at [205, 42] on td "[PERSON_NAME][EMAIL_ADDRESS][DOMAIN_NAME]" at bounding box center [235, 36] width 143 height 23
drag, startPoint x: 146, startPoint y: 40, endPoint x: 217, endPoint y: 40, distance: 71.2
click at [217, 40] on tr "J [PERSON_NAME] [EMAIL_ADDRESS][DOMAIN_NAME] 0416 557 344 [DATE] [PERSON_NAME] …" at bounding box center [273, 36] width 425 height 23
click at [217, 39] on div "[PERSON_NAME][EMAIL_ADDRESS][DOMAIN_NAME]" at bounding box center [236, 36] width 138 height 5
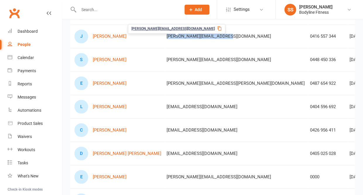
drag, startPoint x: 146, startPoint y: 40, endPoint x: 208, endPoint y: 41, distance: 61.8
click at [208, 41] on td "[PERSON_NAME][EMAIL_ADDRESS][DOMAIN_NAME]" at bounding box center [235, 36] width 143 height 23
copy span "[PERSON_NAME][EMAIL_ADDRESS][DOMAIN_NAME]"
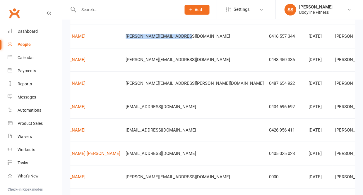
scroll to position [0, 51]
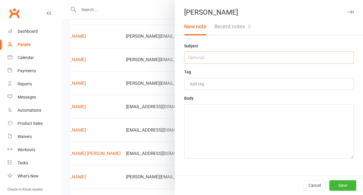
click at [258, 59] on input "text" at bounding box center [269, 58] width 170 height 12
type input "13/10 - no answer"
click at [232, 123] on textarea at bounding box center [269, 131] width 170 height 54
type textarea "b"
type textarea "voicemail, text and email sent"
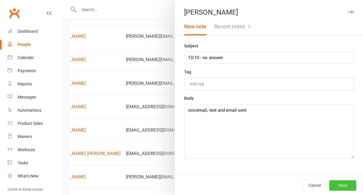
click at [338, 188] on button "Save" at bounding box center [342, 185] width 27 height 11
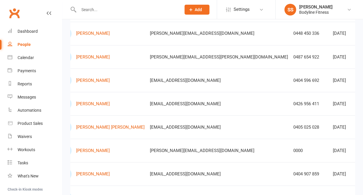
scroll to position [151, 0]
drag, startPoint x: 130, startPoint y: 38, endPoint x: 201, endPoint y: 35, distance: 71.2
click at [201, 35] on td "[PERSON_NAME][EMAIL_ADDRESS][DOMAIN_NAME]" at bounding box center [218, 33] width 143 height 23
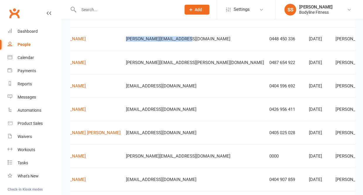
scroll to position [0, 51]
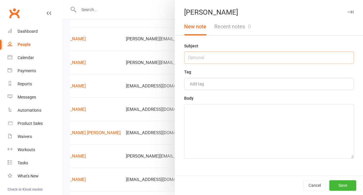
click at [285, 56] on input "text" at bounding box center [269, 58] width 170 height 12
type input "13/10 - no answer"
click at [254, 131] on textarea at bounding box center [269, 131] width 170 height 54
type textarea "voicemail, text and email sent"
click at [350, 186] on button "Save" at bounding box center [342, 185] width 27 height 11
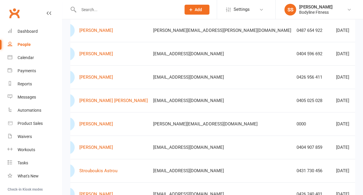
scroll to position [178, 0]
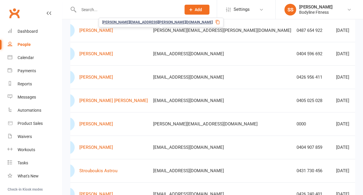
drag, startPoint x: 135, startPoint y: 32, endPoint x: 187, endPoint y: 31, distance: 52.7
click at [187, 31] on td "[PERSON_NAME][EMAIL_ADDRESS][PERSON_NAME][DOMAIN_NAME]" at bounding box center [222, 29] width 143 height 23
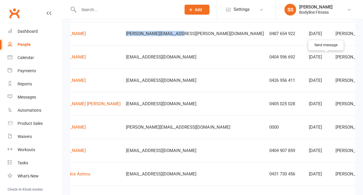
scroll to position [0, 51]
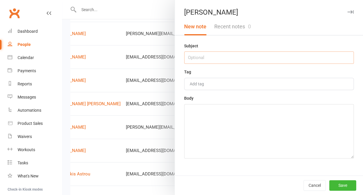
click at [257, 63] on input "text" at bounding box center [269, 58] width 170 height 12
type input "13/10 - no answer"
click at [252, 131] on textarea at bounding box center [269, 131] width 170 height 54
click at [344, 183] on button "Save" at bounding box center [342, 185] width 27 height 11
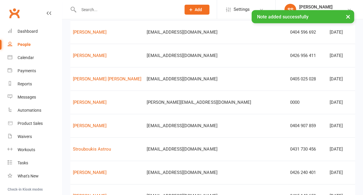
scroll to position [201, 0]
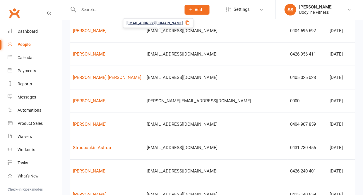
drag, startPoint x: 126, startPoint y: 34, endPoint x: 193, endPoint y: 33, distance: 67.1
click at [193, 33] on tr "L [PERSON_NAME] [EMAIL_ADDRESS][DOMAIN_NAME] 0404 596 692 [DATE] [PERSON_NAME] …" at bounding box center [253, 30] width 425 height 23
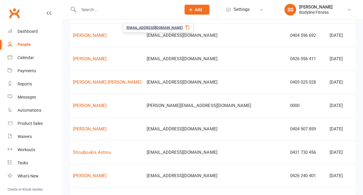
scroll to position [195, 0]
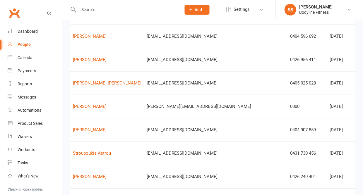
click at [183, 48] on td "[EMAIL_ADDRESS][DOMAIN_NAME]" at bounding box center [215, 35] width 143 height 23
drag, startPoint x: 126, startPoint y: 39, endPoint x: 193, endPoint y: 39, distance: 66.8
click at [193, 39] on td "[EMAIL_ADDRESS][DOMAIN_NAME]" at bounding box center [215, 35] width 143 height 23
copy span "[EMAIL_ADDRESS][DOMAIN_NAME]"
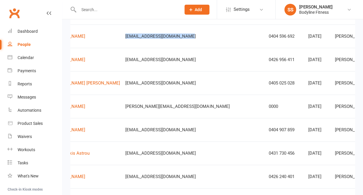
scroll to position [0, 51]
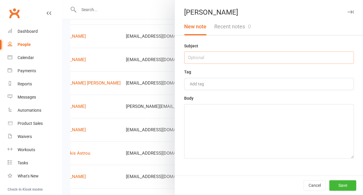
click at [259, 59] on input "text" at bounding box center [269, 58] width 170 height 12
click at [253, 117] on textarea at bounding box center [269, 131] width 170 height 54
click at [341, 184] on button "Save" at bounding box center [342, 185] width 27 height 11
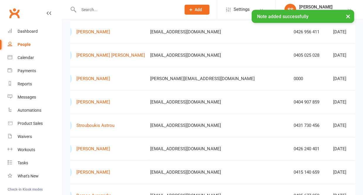
scroll to position [223, 0]
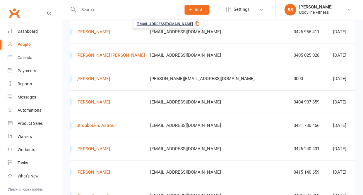
drag, startPoint x: 131, startPoint y: 34, endPoint x: 203, endPoint y: 33, distance: 72.0
click at [203, 34] on td "[EMAIL_ADDRESS][DOMAIN_NAME]" at bounding box center [219, 31] width 143 height 23
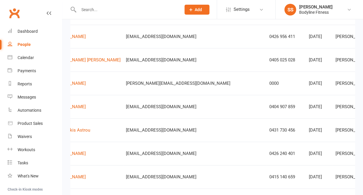
scroll to position [0, 51]
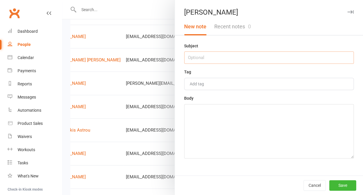
click at [278, 61] on input "text" at bounding box center [269, 58] width 170 height 12
click at [253, 126] on textarea at bounding box center [269, 131] width 170 height 54
click at [340, 182] on button "Save" at bounding box center [342, 185] width 27 height 11
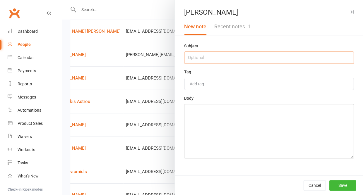
click at [278, 63] on input "text" at bounding box center [269, 58] width 170 height 12
click at [264, 129] on textarea at bounding box center [269, 131] width 170 height 54
click at [339, 182] on button "Save" at bounding box center [342, 185] width 27 height 11
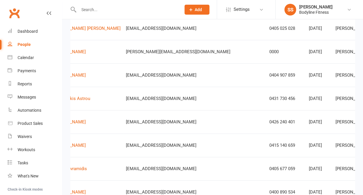
scroll to position [250, 0]
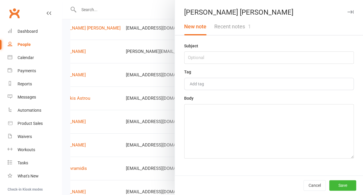
click at [248, 22] on button "Recent notes 1" at bounding box center [232, 26] width 44 height 17
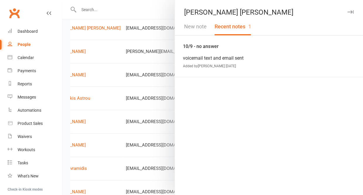
click at [201, 23] on button "New note" at bounding box center [195, 26] width 30 height 17
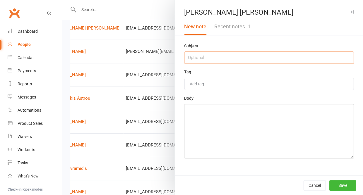
click at [199, 57] on input "text" at bounding box center [269, 58] width 170 height 12
click at [196, 137] on textarea at bounding box center [269, 131] width 170 height 54
click at [336, 185] on button "Save" at bounding box center [342, 185] width 27 height 11
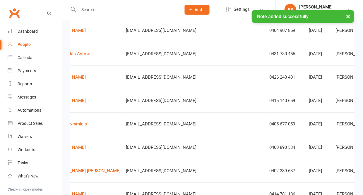
scroll to position [0, 51]
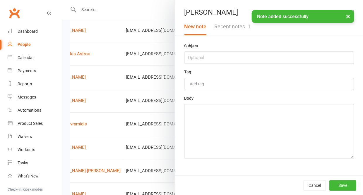
click at [243, 25] on button "Recent notes 1" at bounding box center [232, 26] width 44 height 17
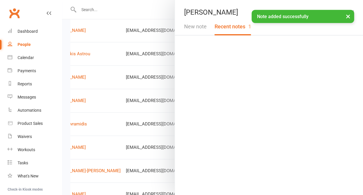
scroll to position [295, 0]
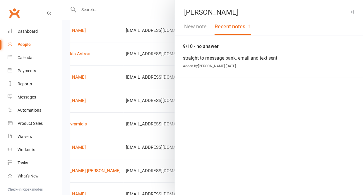
click at [191, 25] on button "New note" at bounding box center [195, 26] width 30 height 17
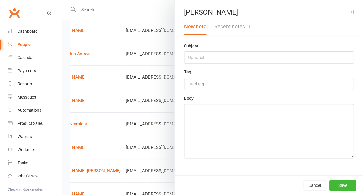
scroll to position [293, 0]
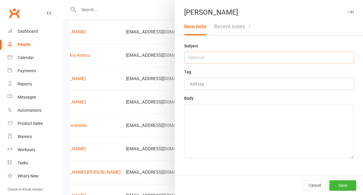
click at [192, 60] on input "text" at bounding box center [269, 58] width 170 height 12
click at [207, 135] on textarea at bounding box center [269, 131] width 170 height 54
click at [345, 185] on button "Save" at bounding box center [342, 185] width 27 height 11
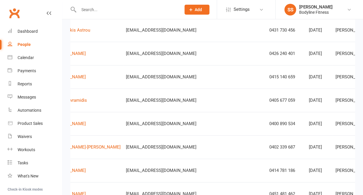
scroll to position [318, 0]
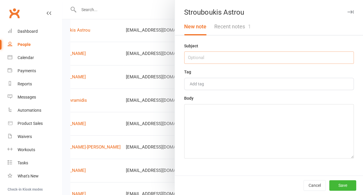
click at [281, 57] on input "text" at bounding box center [269, 58] width 170 height 12
click at [263, 128] on textarea at bounding box center [269, 131] width 170 height 54
click at [347, 185] on button "Save" at bounding box center [342, 185] width 27 height 11
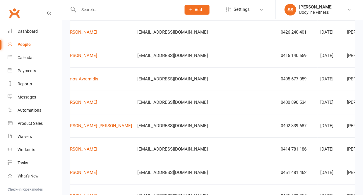
scroll to position [0, 40]
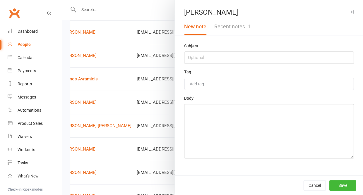
click at [242, 26] on button "Recent notes 1" at bounding box center [232, 26] width 44 height 17
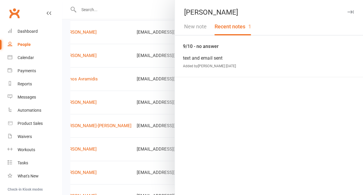
click at [197, 28] on button "New note" at bounding box center [195, 26] width 30 height 17
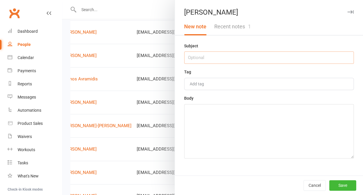
click at [193, 58] on input "text" at bounding box center [269, 58] width 170 height 12
click at [192, 138] on textarea at bounding box center [269, 131] width 170 height 54
click at [334, 185] on button "Save" at bounding box center [342, 185] width 27 height 11
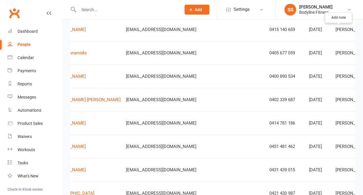
scroll to position [0, 51]
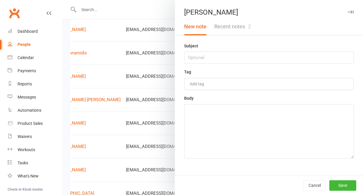
click at [235, 26] on button "Recent notes 2" at bounding box center [232, 26] width 44 height 17
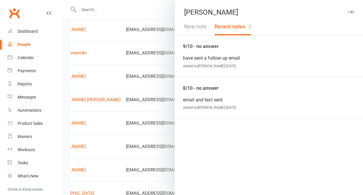
click at [201, 27] on button "New note" at bounding box center [195, 26] width 30 height 17
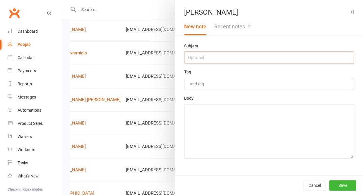
click at [199, 57] on input "text" at bounding box center [269, 58] width 170 height 12
click at [197, 120] on textarea at bounding box center [269, 131] width 170 height 54
click at [340, 184] on button "Save" at bounding box center [342, 185] width 27 height 11
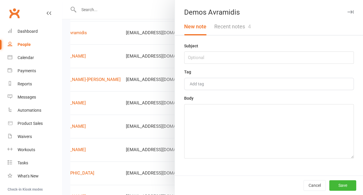
click at [242, 31] on button "Recent notes 4" at bounding box center [232, 26] width 44 height 17
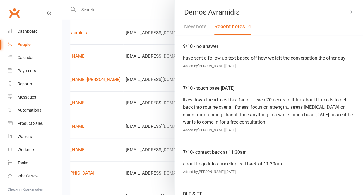
click at [193, 29] on button "New note" at bounding box center [195, 26] width 30 height 17
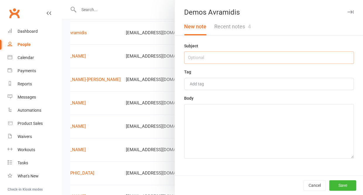
click at [193, 64] on input "text" at bounding box center [269, 58] width 170 height 12
click at [213, 118] on textarea at bounding box center [269, 131] width 170 height 54
click at [337, 189] on button "Save" at bounding box center [342, 185] width 27 height 11
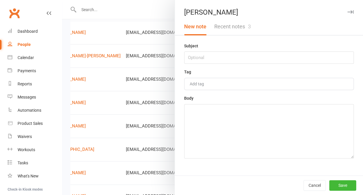
click at [245, 28] on button "Recent notes 3" at bounding box center [232, 26] width 44 height 17
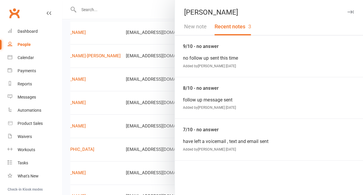
click at [191, 28] on button "New note" at bounding box center [195, 26] width 30 height 17
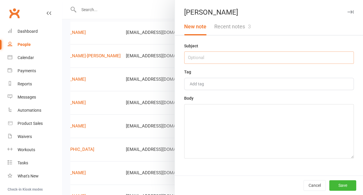
click at [193, 55] on input "text" at bounding box center [269, 58] width 170 height 12
click at [236, 109] on textarea at bounding box center [269, 131] width 170 height 54
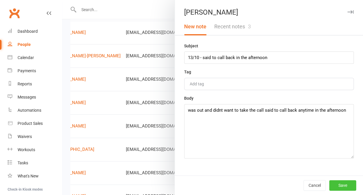
click at [342, 184] on button "Save" at bounding box center [342, 185] width 27 height 11
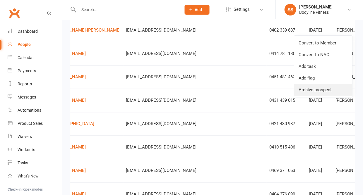
click at [319, 86] on link "Archive prospect" at bounding box center [323, 90] width 58 height 12
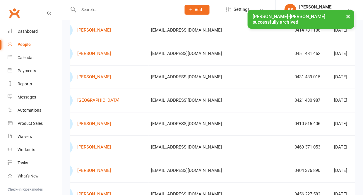
scroll to position [0, 42]
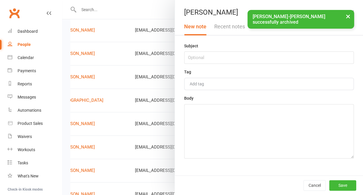
click at [238, 29] on button "Recent notes 3" at bounding box center [232, 26] width 44 height 17
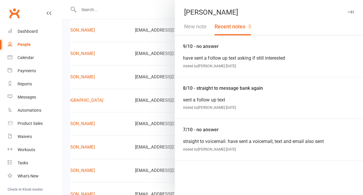
click at [197, 26] on button "New note" at bounding box center [195, 26] width 30 height 17
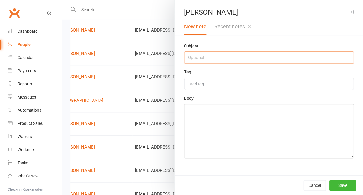
click at [196, 63] on input "text" at bounding box center [269, 58] width 170 height 12
click at [264, 136] on textarea at bounding box center [269, 131] width 170 height 54
click at [238, 111] on textarea "sent a text was overseas cmes back [DATE]" at bounding box center [269, 131] width 170 height 54
click at [346, 187] on button "Save" at bounding box center [342, 185] width 27 height 11
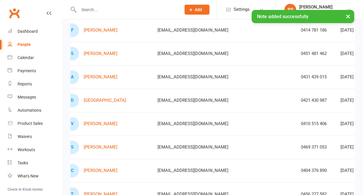
scroll to position [0, 27]
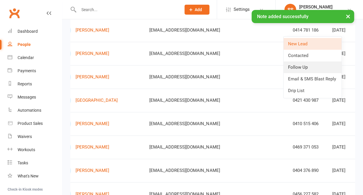
click at [306, 65] on link "Follow Up" at bounding box center [312, 67] width 58 height 12
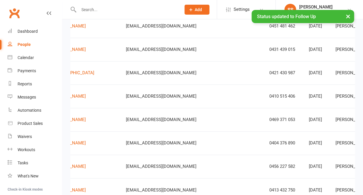
scroll to position [440, 0]
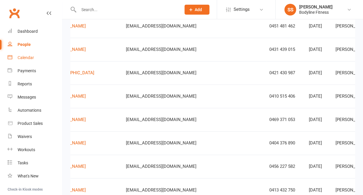
click at [30, 57] on div "Calendar" at bounding box center [26, 57] width 16 height 5
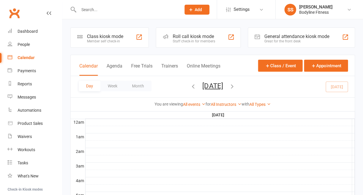
click at [218, 86] on button "[DATE]" at bounding box center [212, 86] width 20 height 8
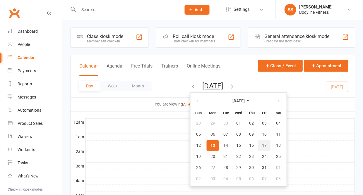
click at [262, 146] on span "17" at bounding box center [264, 145] width 5 height 5
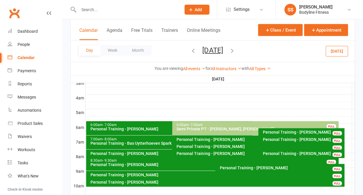
scroll to position [59, 0]
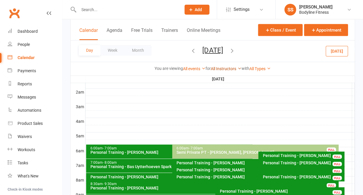
click at [226, 66] on link "All Instructors" at bounding box center [226, 68] width 31 height 5
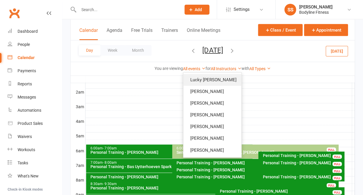
click at [220, 74] on link "Lucky [PERSON_NAME]" at bounding box center [212, 80] width 58 height 12
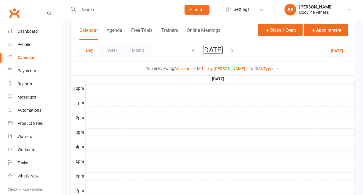
scroll to position [181, 0]
click at [29, 43] on div "People" at bounding box center [24, 44] width 12 height 5
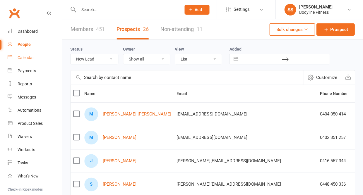
click at [23, 58] on div "Calendar" at bounding box center [26, 57] width 16 height 5
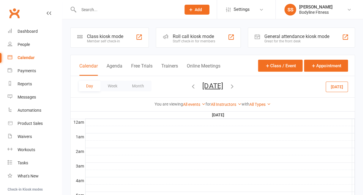
click at [203, 86] on button "[DATE]" at bounding box center [212, 86] width 20 height 8
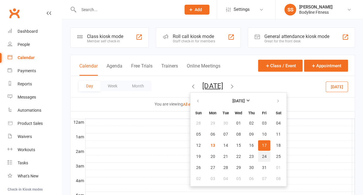
click at [262, 157] on span "24" at bounding box center [264, 156] width 5 height 5
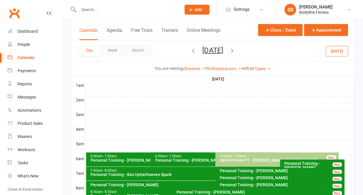
scroll to position [46, 0]
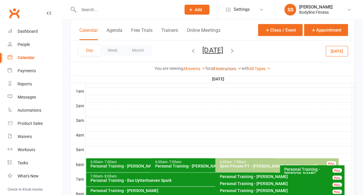
click at [218, 66] on link "All Instructors" at bounding box center [226, 68] width 31 height 5
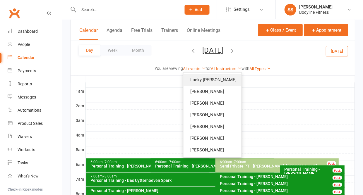
click at [211, 74] on link "Lucky [PERSON_NAME]" at bounding box center [212, 80] width 58 height 12
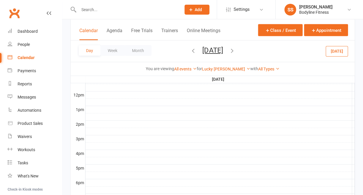
scroll to position [202, 0]
click at [27, 43] on div "People" at bounding box center [24, 44] width 12 height 5
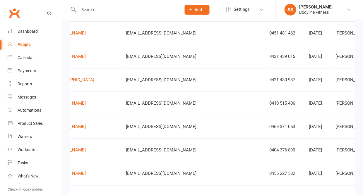
scroll to position [0, 51]
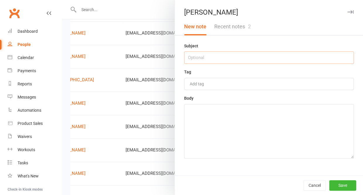
click at [268, 60] on input "text" at bounding box center [269, 58] width 170 height 12
click at [252, 149] on textarea at bounding box center [269, 131] width 170 height 54
click at [342, 183] on button "Save" at bounding box center [342, 185] width 27 height 11
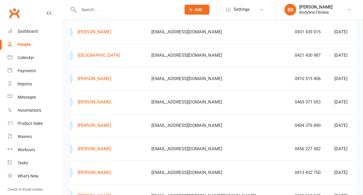
scroll to position [457, 0]
click at [31, 55] on div "Calendar" at bounding box center [26, 57] width 16 height 5
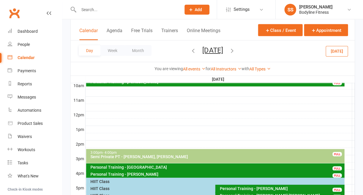
scroll to position [184, 0]
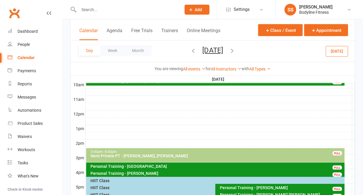
click at [206, 147] on div at bounding box center [220, 150] width 269 height 7
click at [205, 126] on button "Add Appointment" at bounding box center [209, 129] width 34 height 7
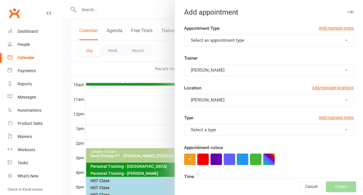
click at [215, 42] on span "Select an appointment type" at bounding box center [217, 40] width 53 height 5
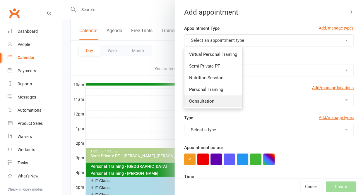
click at [205, 99] on span "Consultation" at bounding box center [201, 101] width 25 height 5
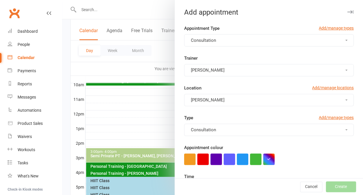
click at [206, 70] on span "[PERSON_NAME]" at bounding box center [208, 70] width 34 height 5
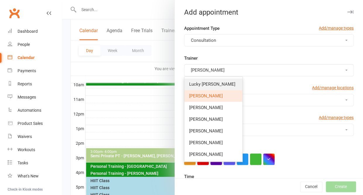
click at [205, 84] on span "Lucky [PERSON_NAME]" at bounding box center [212, 84] width 46 height 5
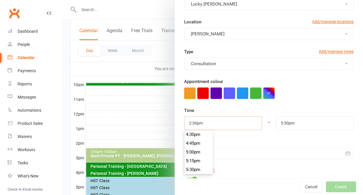
scroll to position [578, 0]
click at [200, 158] on li "5:15pm" at bounding box center [198, 162] width 28 height 9
click at [201, 121] on input "5:15pm" at bounding box center [223, 123] width 78 height 13
click at [197, 159] on li "5:30pm" at bounding box center [198, 163] width 28 height 9
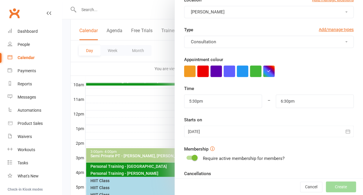
click at [195, 155] on span at bounding box center [195, 158] width 6 height 6
click at [187, 157] on input "checkbox" at bounding box center [187, 157] width 0 height 0
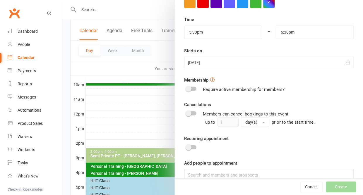
scroll to position [157, 0]
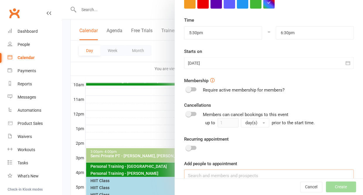
click at [197, 170] on input at bounding box center [269, 176] width 170 height 12
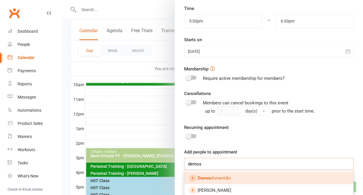
scroll to position [167, 0]
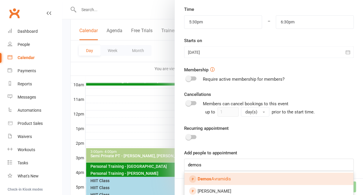
click at [198, 176] on strong "Demos" at bounding box center [205, 178] width 14 height 5
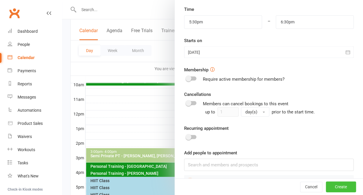
click at [334, 192] on button "Create" at bounding box center [341, 187] width 30 height 11
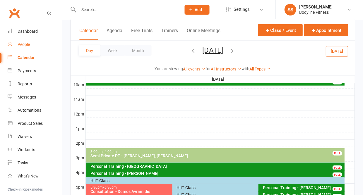
click at [26, 43] on div "People" at bounding box center [24, 44] width 12 height 5
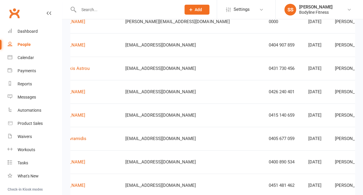
scroll to position [0, 51]
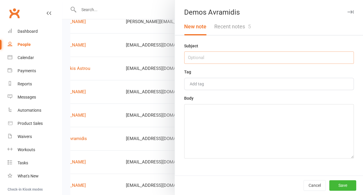
click at [221, 53] on input "text" at bounding box center [269, 58] width 170 height 12
click at [211, 129] on textarea at bounding box center [269, 131] width 170 height 54
click at [348, 188] on button "Save" at bounding box center [342, 185] width 27 height 11
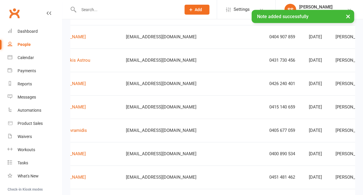
scroll to position [288, 0]
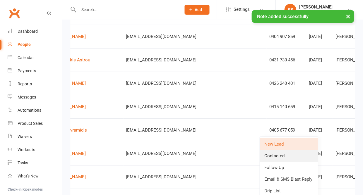
click at [285, 154] on link "Contacted" at bounding box center [289, 156] width 58 height 12
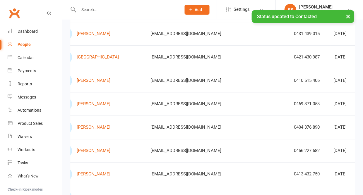
scroll to position [432, 0]
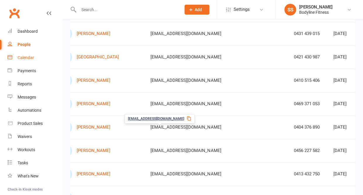
click at [30, 56] on div "Calendar" at bounding box center [26, 57] width 16 height 5
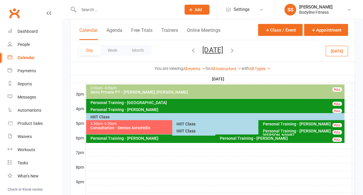
scroll to position [253, 0]
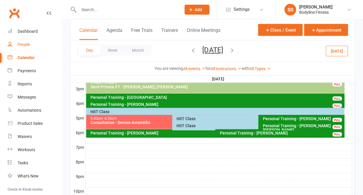
click at [27, 42] on div "People" at bounding box center [24, 44] width 12 height 5
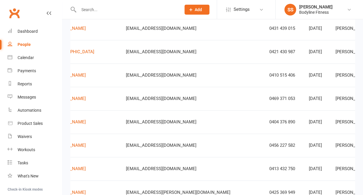
scroll to position [0, 51]
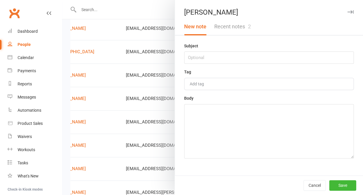
click at [240, 28] on button "Recent notes 2" at bounding box center [232, 26] width 44 height 17
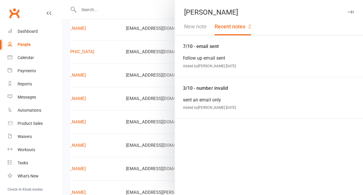
click at [351, 11] on icon "button" at bounding box center [350, 12] width 6 height 4
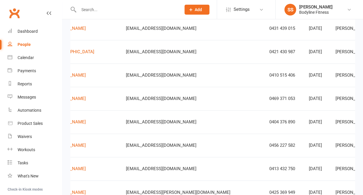
scroll to position [0, 26]
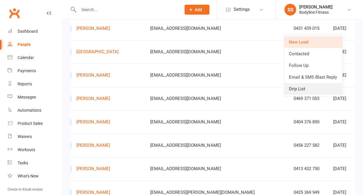
click at [306, 86] on link "Drip List" at bounding box center [313, 89] width 58 height 12
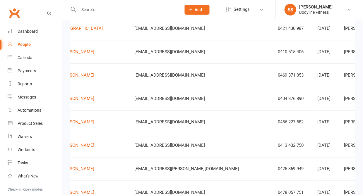
scroll to position [0, 51]
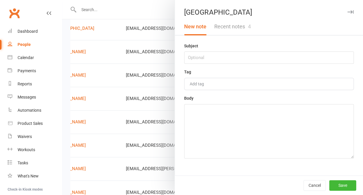
click at [244, 31] on button "Recent notes 4" at bounding box center [232, 26] width 44 height 17
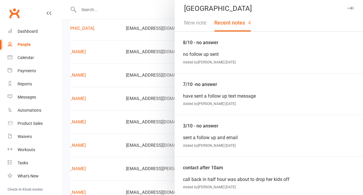
scroll to position [0, 0]
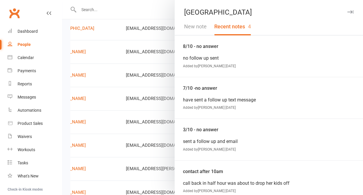
click at [351, 12] on icon "button" at bounding box center [350, 12] width 6 height 4
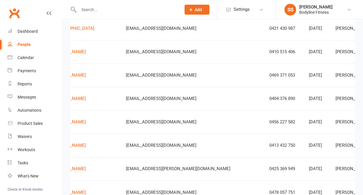
scroll to position [0, 51]
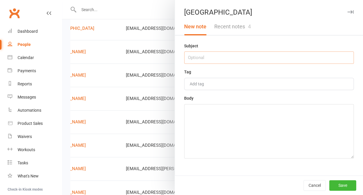
click at [279, 55] on input "text" at bounding box center [269, 58] width 170 height 12
click at [273, 137] on textarea at bounding box center [269, 131] width 170 height 54
click at [340, 185] on button "Save" at bounding box center [342, 185] width 27 height 11
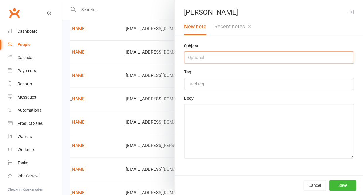
click at [274, 57] on input "text" at bounding box center [269, 58] width 170 height 12
click at [265, 126] on textarea at bounding box center [269, 131] width 170 height 54
click at [349, 184] on button "Save" at bounding box center [342, 185] width 27 height 11
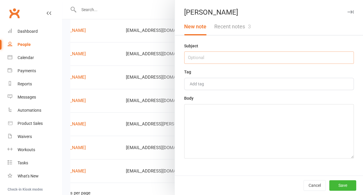
click at [261, 62] on input "text" at bounding box center [269, 58] width 170 height 12
click at [220, 137] on textarea at bounding box center [269, 131] width 170 height 54
click at [345, 187] on button "Save" at bounding box center [342, 185] width 27 height 11
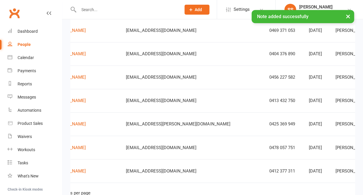
scroll to position [0, 45]
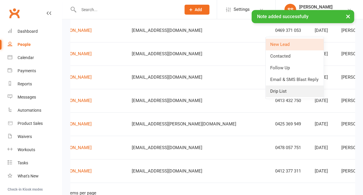
click at [299, 89] on link "Drip List" at bounding box center [295, 92] width 58 height 12
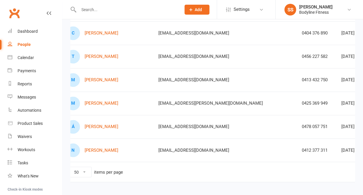
scroll to position [0, 46]
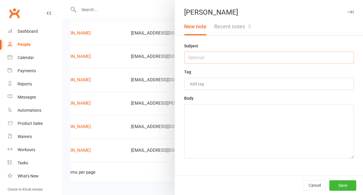
click at [288, 59] on input "text" at bounding box center [269, 58] width 170 height 12
click at [272, 134] on textarea at bounding box center [269, 131] width 170 height 54
click at [340, 188] on button "Save" at bounding box center [342, 185] width 27 height 11
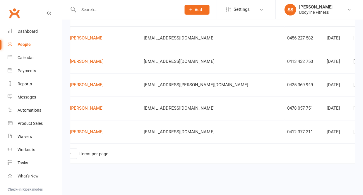
scroll to position [0, 41]
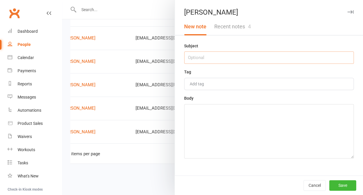
click at [265, 60] on input "text" at bounding box center [269, 58] width 170 height 12
click at [261, 122] on textarea at bounding box center [269, 131] width 170 height 54
click at [345, 183] on button "Save" at bounding box center [342, 185] width 27 height 11
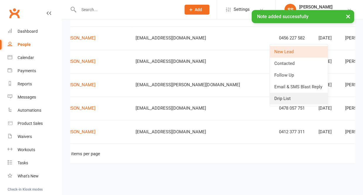
click at [283, 95] on link "Drip List" at bounding box center [299, 99] width 58 height 12
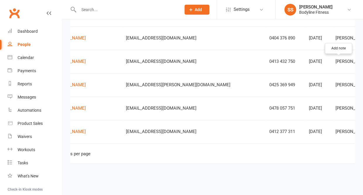
scroll to position [0, 51]
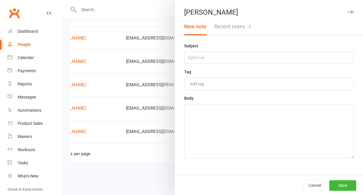
click at [245, 28] on button "Recent notes 4" at bounding box center [232, 26] width 44 height 17
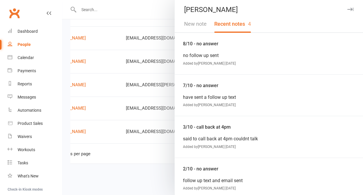
scroll to position [5, 0]
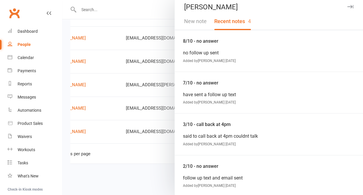
click at [198, 23] on button "New note" at bounding box center [195, 21] width 30 height 17
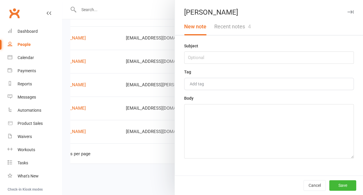
scroll to position [0, 0]
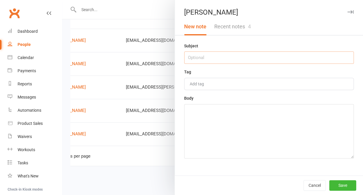
click at [196, 58] on input "text" at bounding box center [269, 58] width 170 height 12
click at [200, 143] on textarea at bounding box center [269, 131] width 170 height 54
click at [335, 181] on button "Save" at bounding box center [342, 185] width 27 height 11
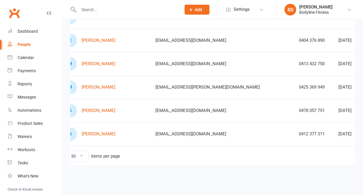
scroll to position [0, 46]
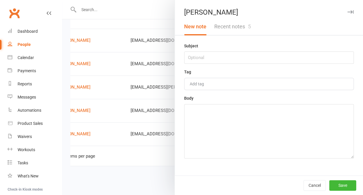
click at [231, 28] on button "Recent notes 5" at bounding box center [232, 26] width 44 height 17
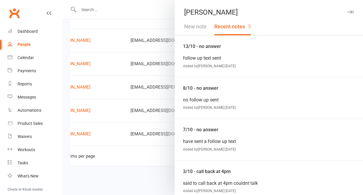
click at [351, 11] on icon "button" at bounding box center [350, 12] width 6 height 4
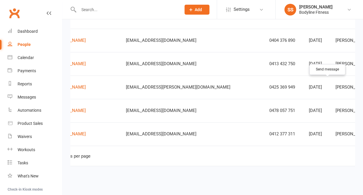
scroll to position [0, 51]
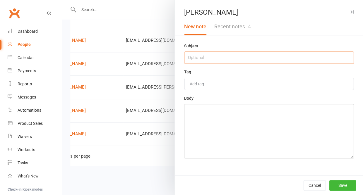
click at [239, 59] on input "text" at bounding box center [269, 58] width 170 height 12
click at [213, 126] on textarea at bounding box center [269, 131] width 170 height 54
click at [346, 183] on button "Save" at bounding box center [342, 185] width 27 height 11
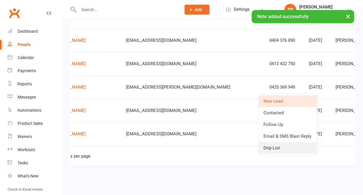
click at [280, 148] on link "Drip List" at bounding box center [288, 148] width 58 height 12
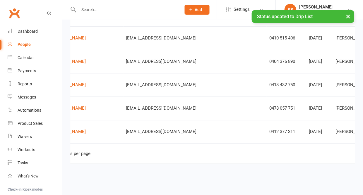
scroll to position [452, 34]
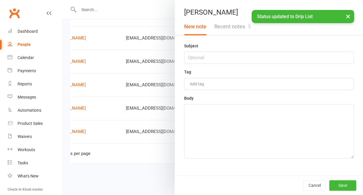
click at [222, 28] on button "Recent notes 5" at bounding box center [232, 26] width 44 height 17
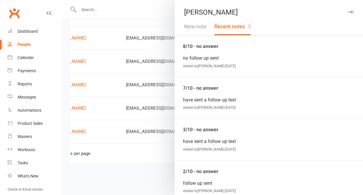
scroll to position [0, 0]
click at [194, 26] on button "New note" at bounding box center [195, 26] width 30 height 17
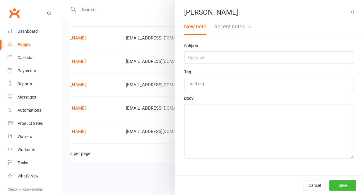
scroll to position [442, 0]
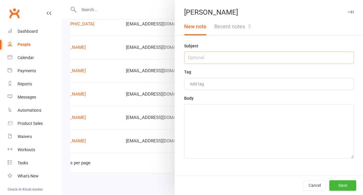
click at [193, 61] on input "text" at bounding box center [269, 58] width 170 height 12
click at [188, 125] on textarea at bounding box center [269, 131] width 170 height 54
click at [340, 190] on button "Save" at bounding box center [342, 185] width 27 height 11
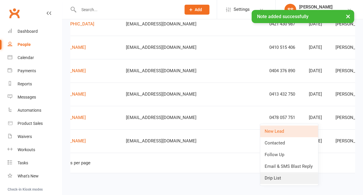
click at [290, 176] on link "Drip List" at bounding box center [289, 178] width 58 height 12
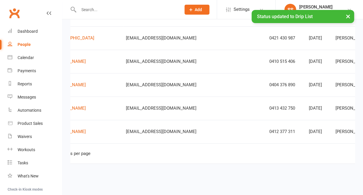
scroll to position [428, 17]
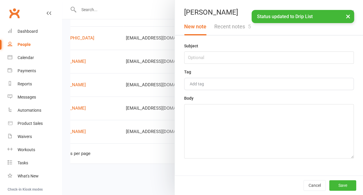
click at [227, 28] on button "Recent notes 5" at bounding box center [232, 26] width 44 height 17
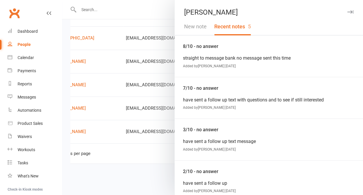
scroll to position [0, 0]
click at [351, 11] on icon "button" at bounding box center [350, 12] width 6 height 4
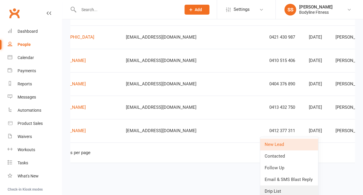
click at [290, 190] on link "Drip List" at bounding box center [289, 192] width 58 height 12
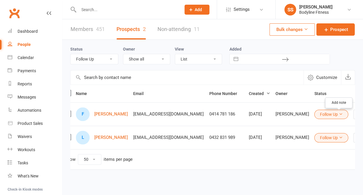
click at [363, 117] on icon "button" at bounding box center [369, 115] width 6 height 6
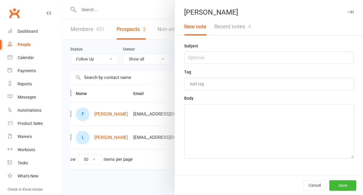
click at [236, 27] on button "Recent notes 4" at bounding box center [232, 26] width 44 height 17
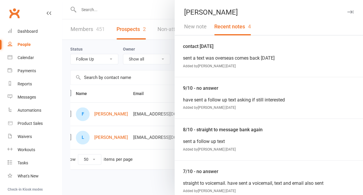
click at [351, 12] on icon "button" at bounding box center [350, 12] width 6 height 4
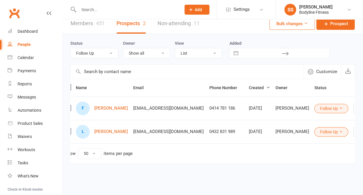
scroll to position [8, 0]
click at [363, 133] on icon "button" at bounding box center [369, 132] width 6 height 6
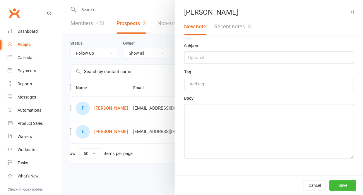
click at [242, 29] on button "Recent notes 3" at bounding box center [232, 26] width 44 height 17
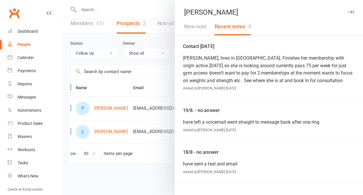
click at [351, 11] on icon "button" at bounding box center [350, 12] width 6 height 4
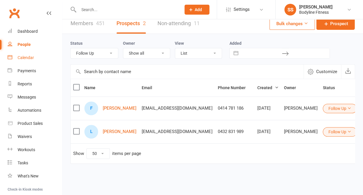
click at [21, 57] on div "Calendar" at bounding box center [26, 57] width 16 height 5
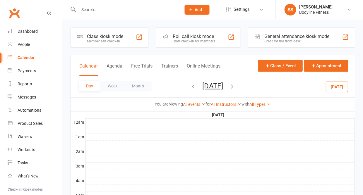
click at [336, 88] on button "[DATE]" at bounding box center [337, 86] width 22 height 11
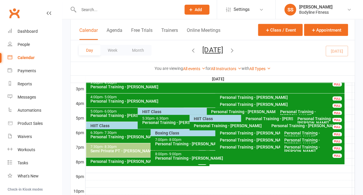
scroll to position [249, 0]
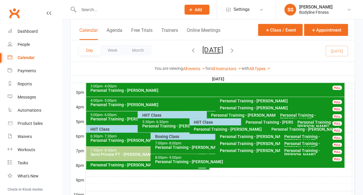
click at [156, 113] on div "HIIT Class" at bounding box center [205, 115] width 127 height 4
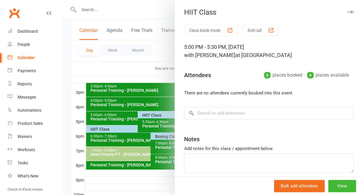
click at [349, 13] on icon "button" at bounding box center [350, 12] width 6 height 4
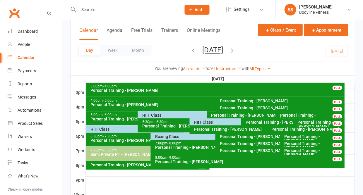
click at [213, 123] on div "HIIT Class" at bounding box center [240, 122] width 92 height 4
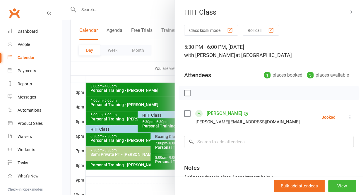
click at [349, 12] on icon "button" at bounding box center [350, 12] width 6 height 4
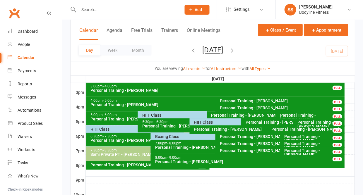
click at [183, 117] on div "HIIT Class" at bounding box center [205, 115] width 127 height 4
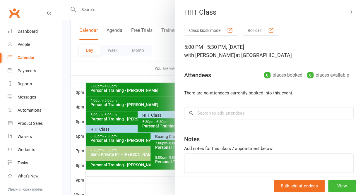
click at [347, 11] on icon "button" at bounding box center [350, 12] width 6 height 4
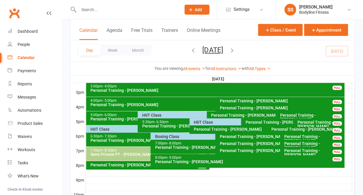
click at [106, 129] on div "HIIT Class" at bounding box center [136, 129] width 92 height 4
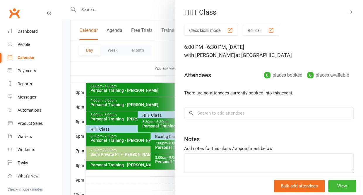
click at [351, 11] on icon "button" at bounding box center [350, 12] width 6 height 4
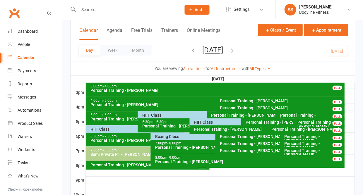
click at [177, 137] on div "Boxing Class" at bounding box center [214, 137] width 118 height 4
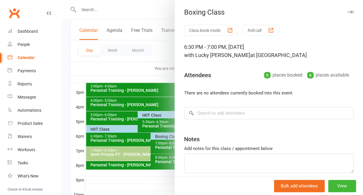
click at [351, 13] on icon "button" at bounding box center [350, 12] width 6 height 4
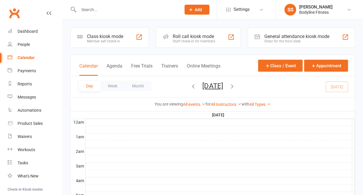
scroll to position [0, 0]
click at [27, 46] on div "People" at bounding box center [24, 44] width 12 height 5
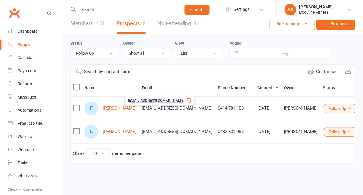
scroll to position [8, 0]
click at [25, 58] on div "Calendar" at bounding box center [26, 57] width 16 height 5
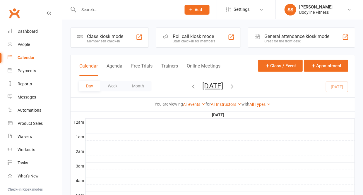
click at [27, 57] on div "Calendar" at bounding box center [26, 57] width 17 height 5
click at [114, 90] on button "Week" at bounding box center [112, 86] width 24 height 11
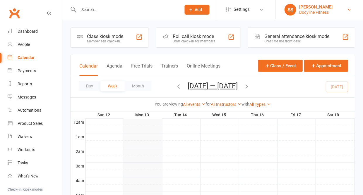
click at [311, 13] on div "Bodyline Fitness" at bounding box center [315, 12] width 33 height 5
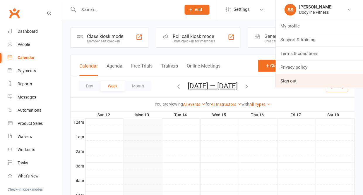
click at [296, 80] on link "Sign out" at bounding box center [320, 80] width 88 height 13
